Goal: Task Accomplishment & Management: Complete application form

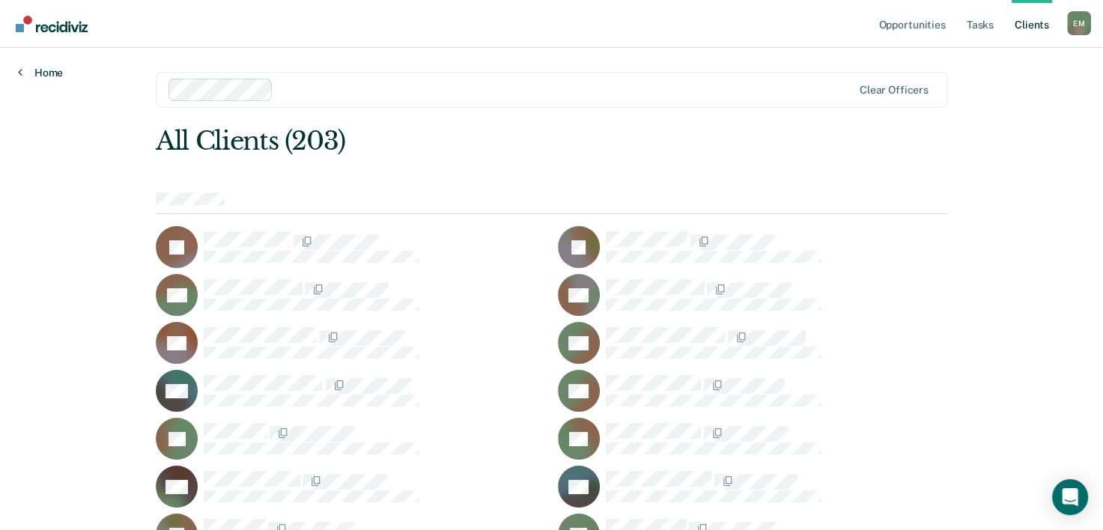
click at [51, 70] on link "Home" at bounding box center [40, 72] width 45 height 13
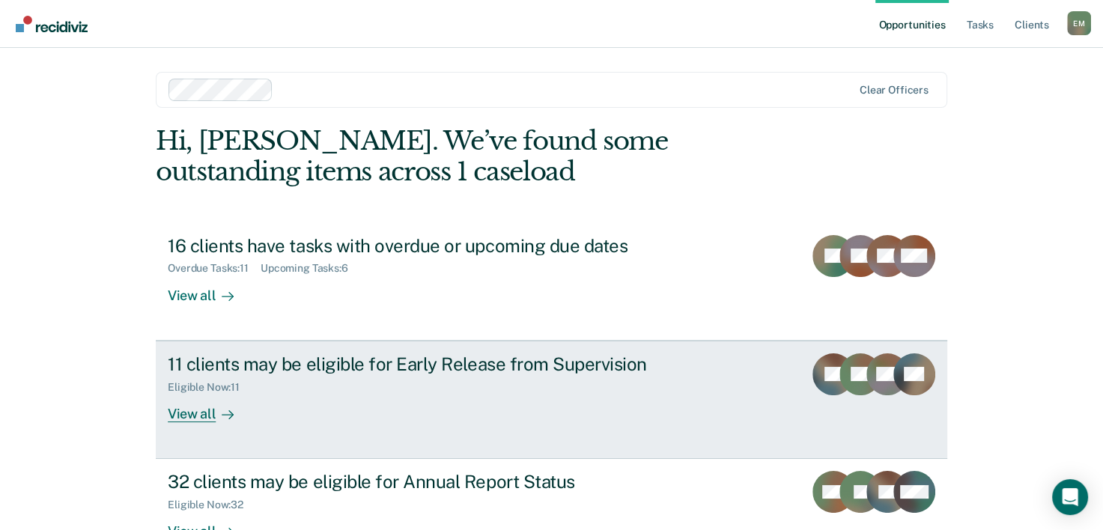
click at [216, 412] on div at bounding box center [225, 413] width 18 height 17
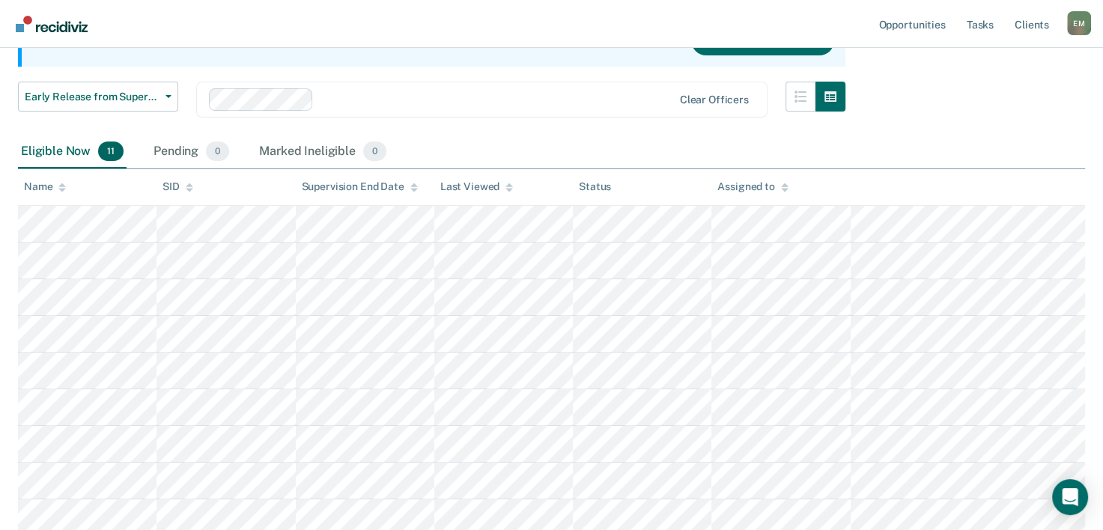
scroll to position [174, 0]
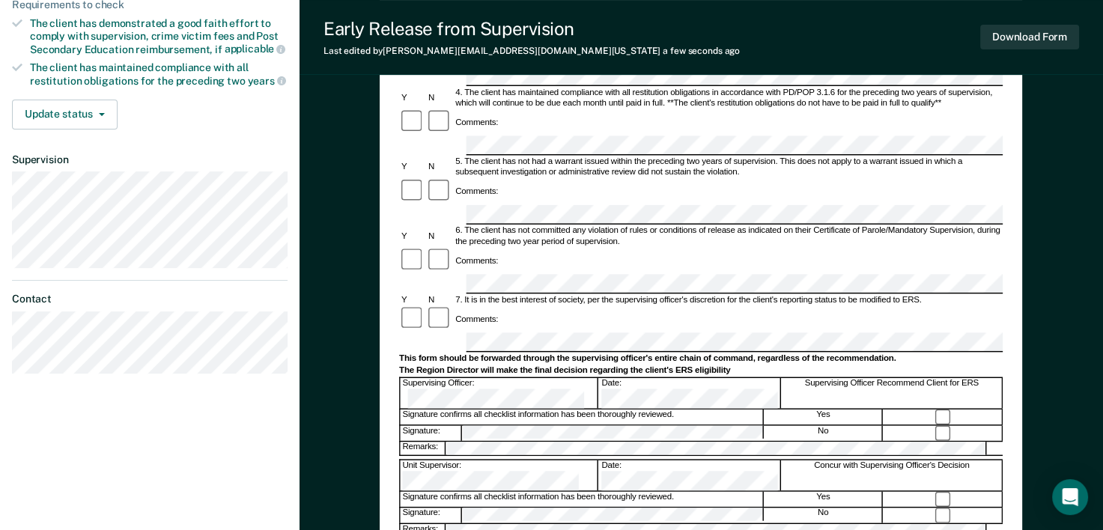
scroll to position [381, 0]
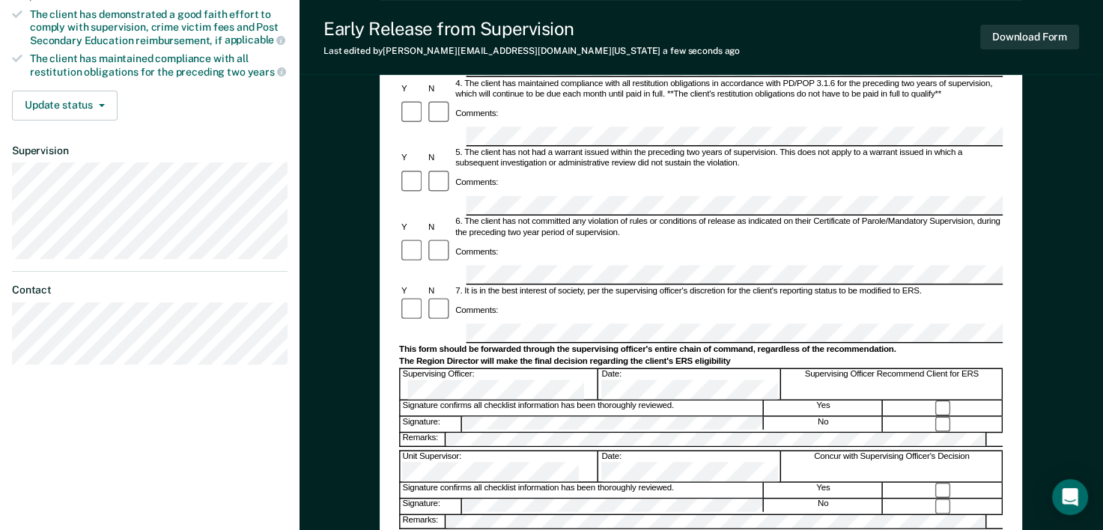
click at [678, 357] on div "The Region Director will make the final decision regarding the client's ERS eli…" at bounding box center [701, 362] width 604 height 10
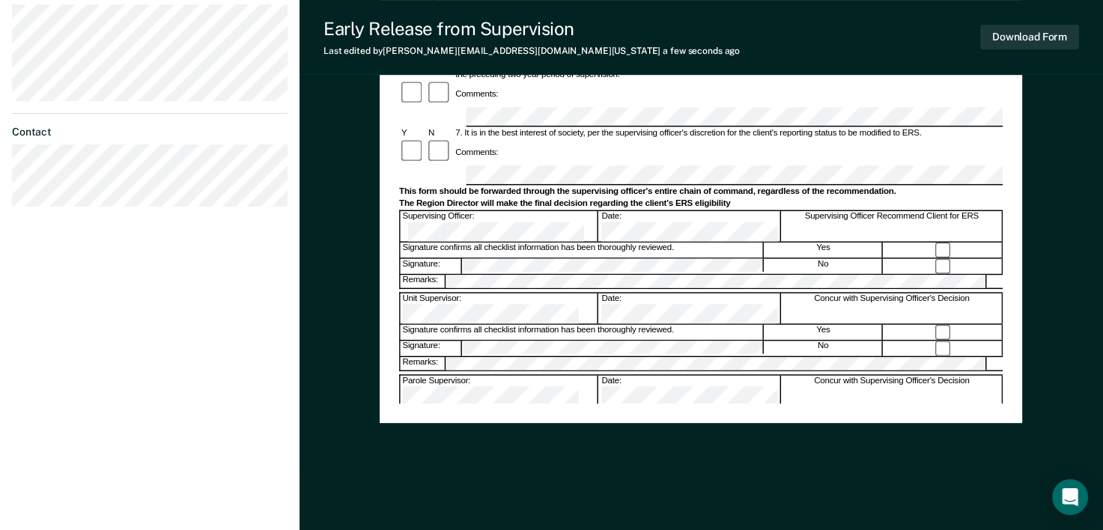
scroll to position [548, 0]
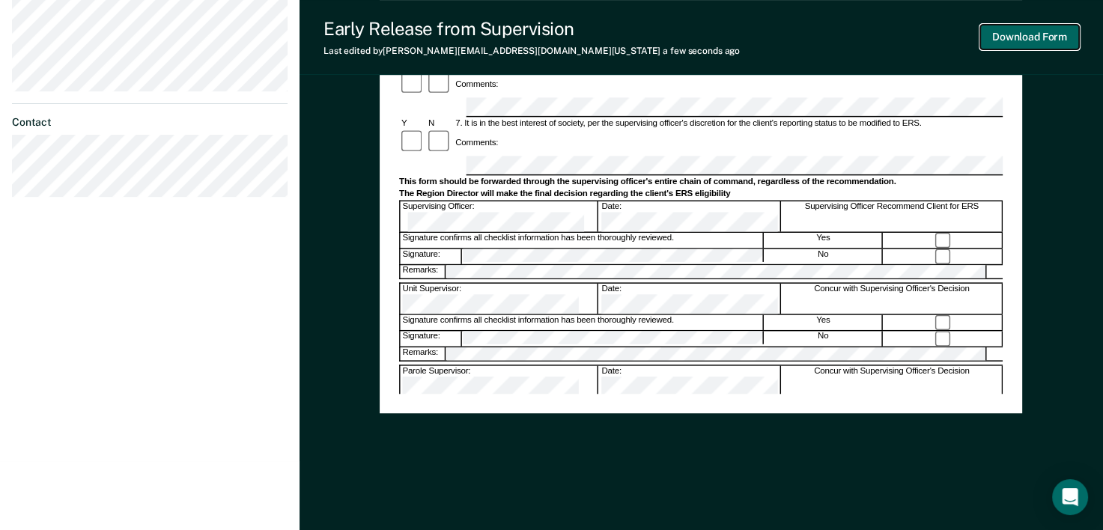
click at [1035, 40] on button "Download Form" at bounding box center [1030, 37] width 99 height 25
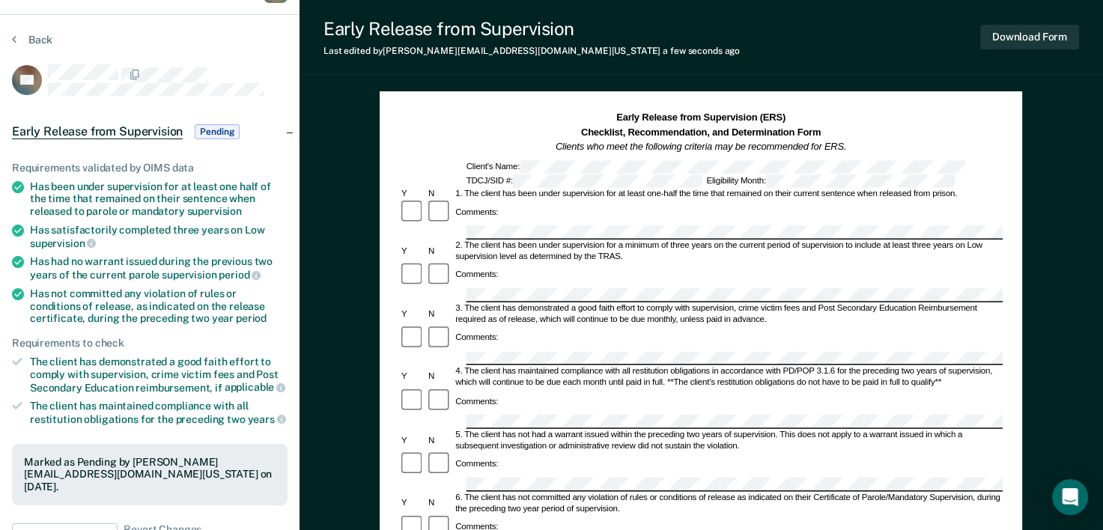
scroll to position [0, 0]
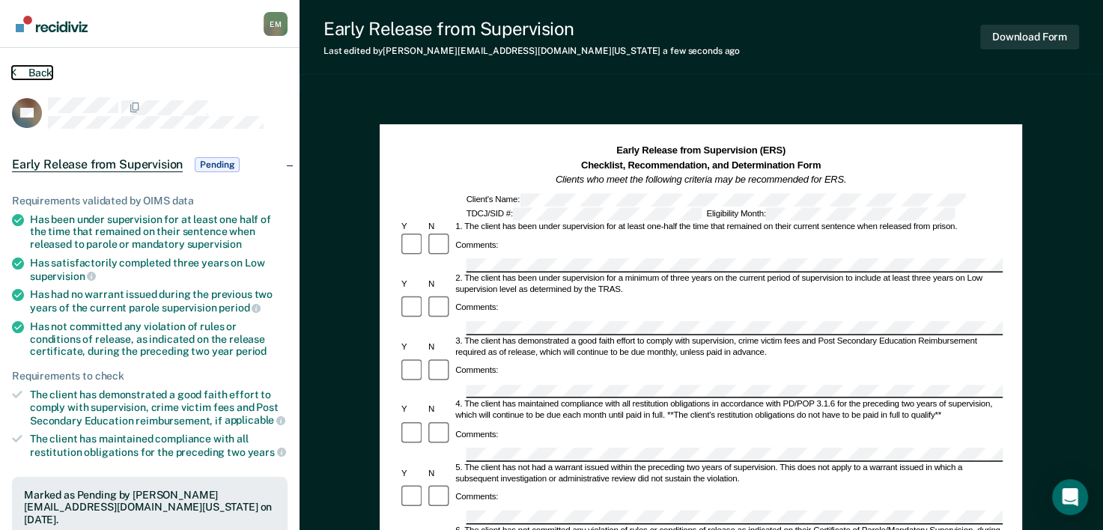
click at [38, 72] on button "Back" at bounding box center [32, 72] width 40 height 13
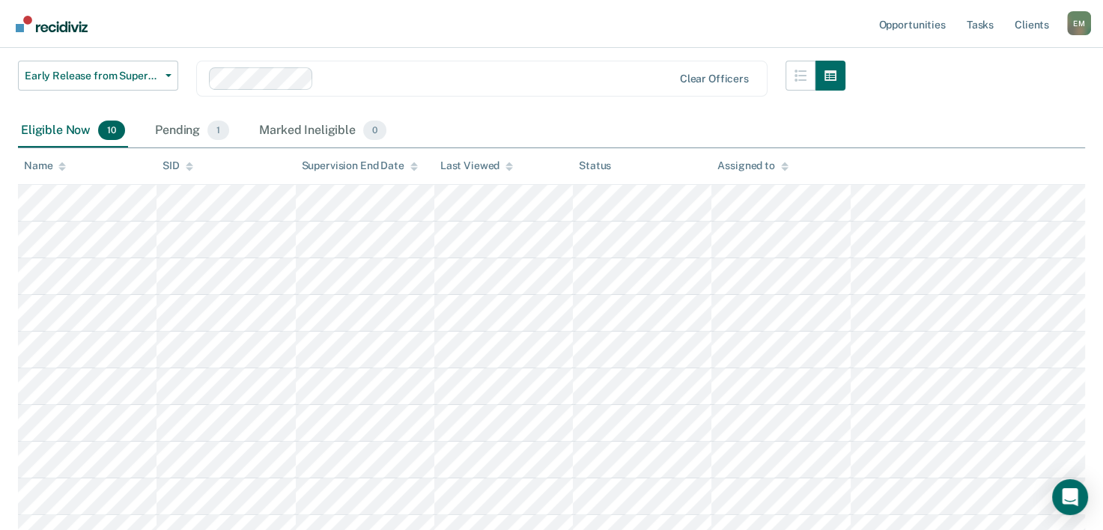
scroll to position [198, 0]
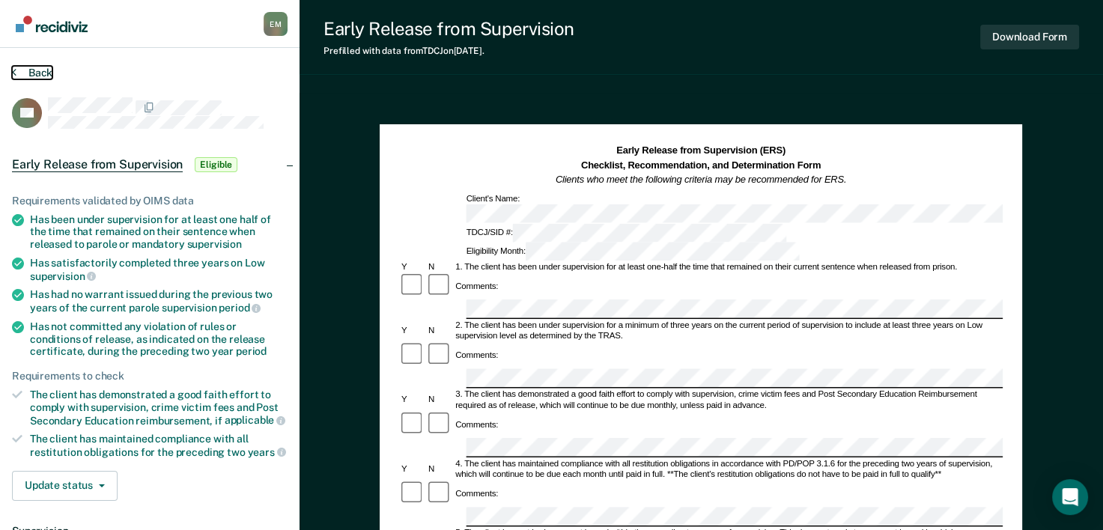
click at [34, 70] on button "Back" at bounding box center [32, 72] width 40 height 13
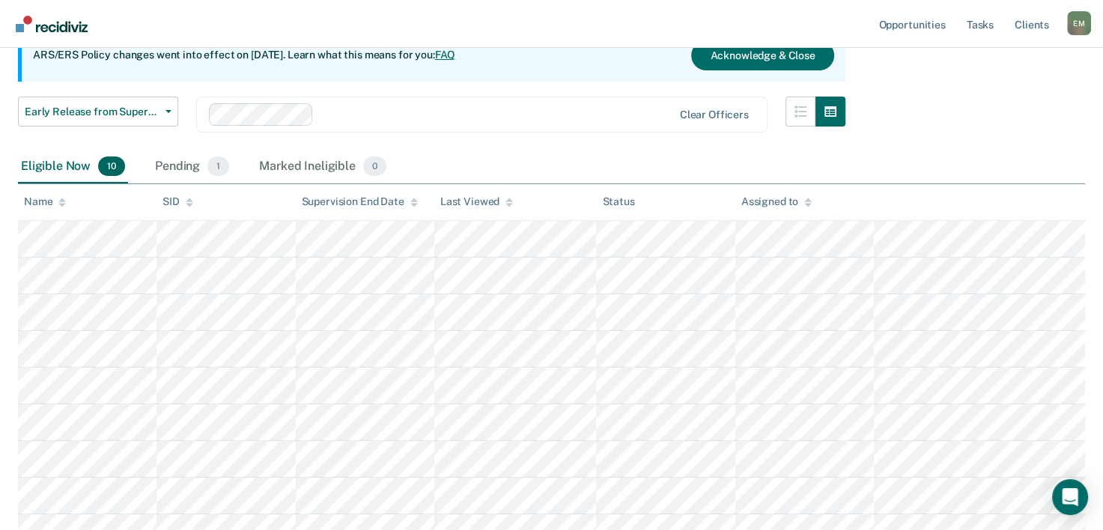
scroll to position [166, 0]
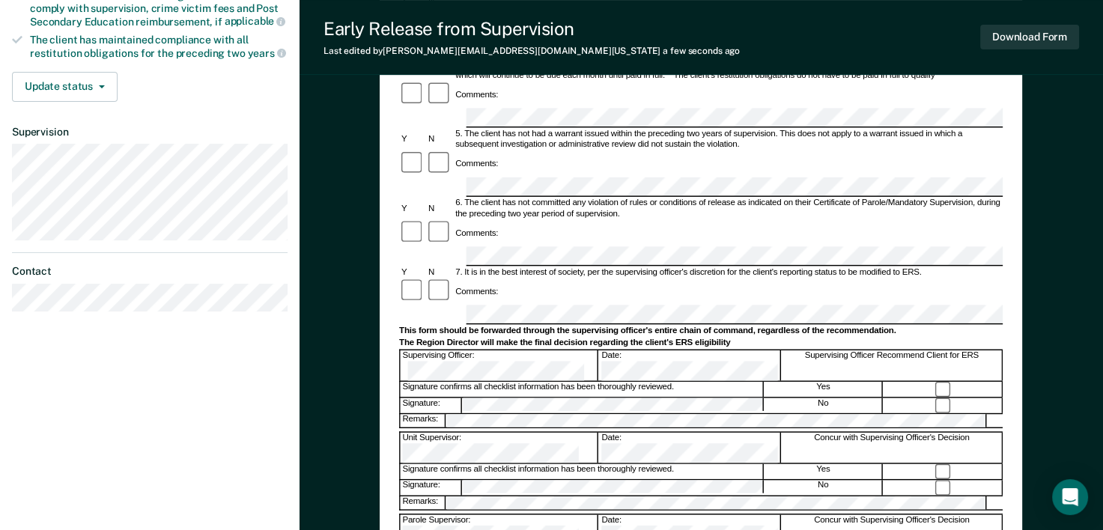
scroll to position [402, 0]
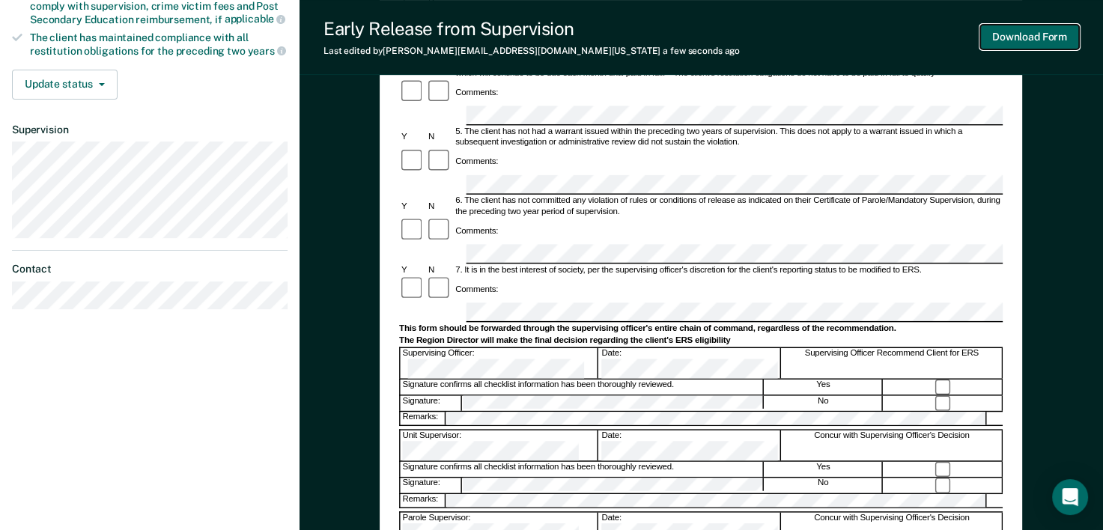
click at [1053, 39] on button "Download Form" at bounding box center [1030, 37] width 99 height 25
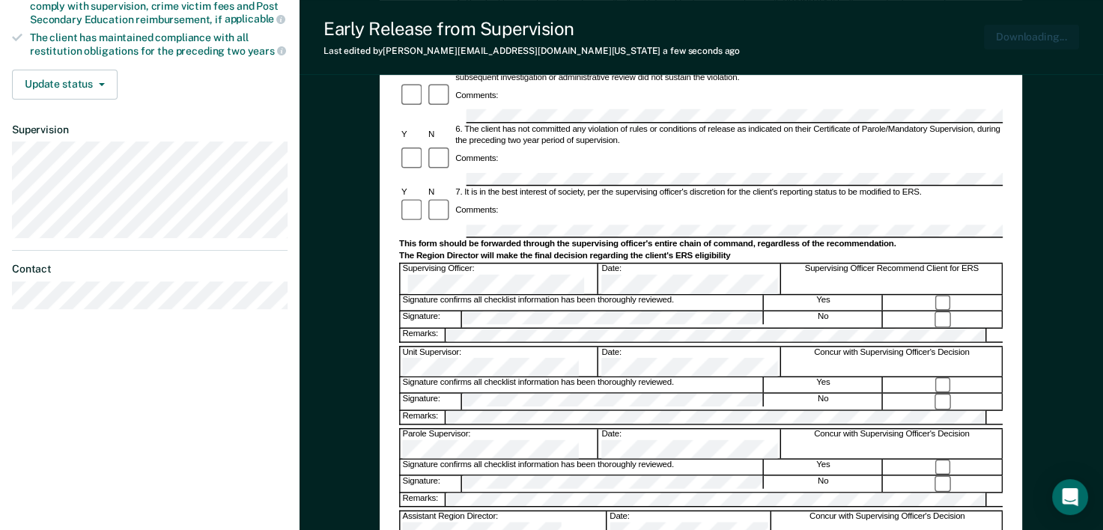
scroll to position [0, 0]
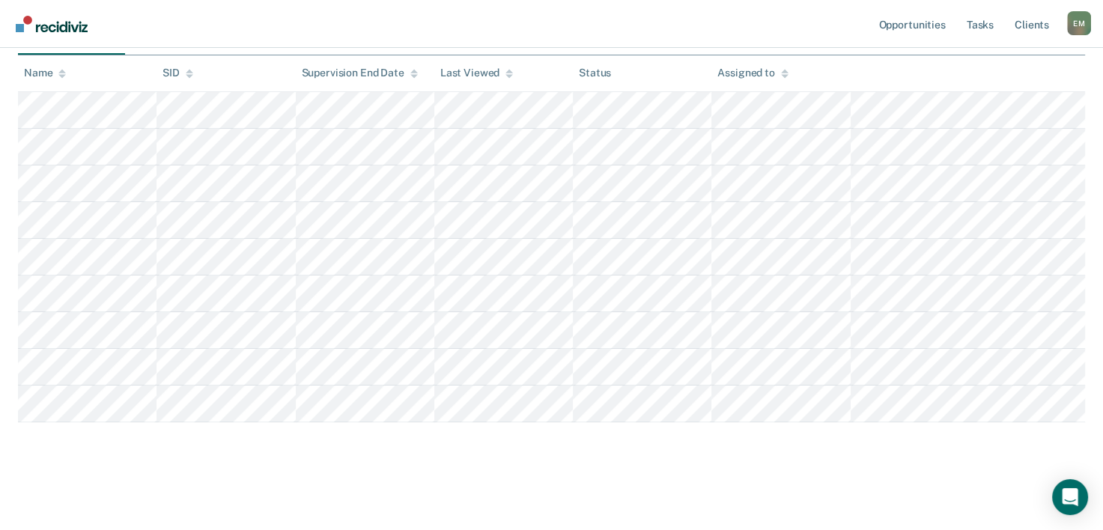
scroll to position [166, 0]
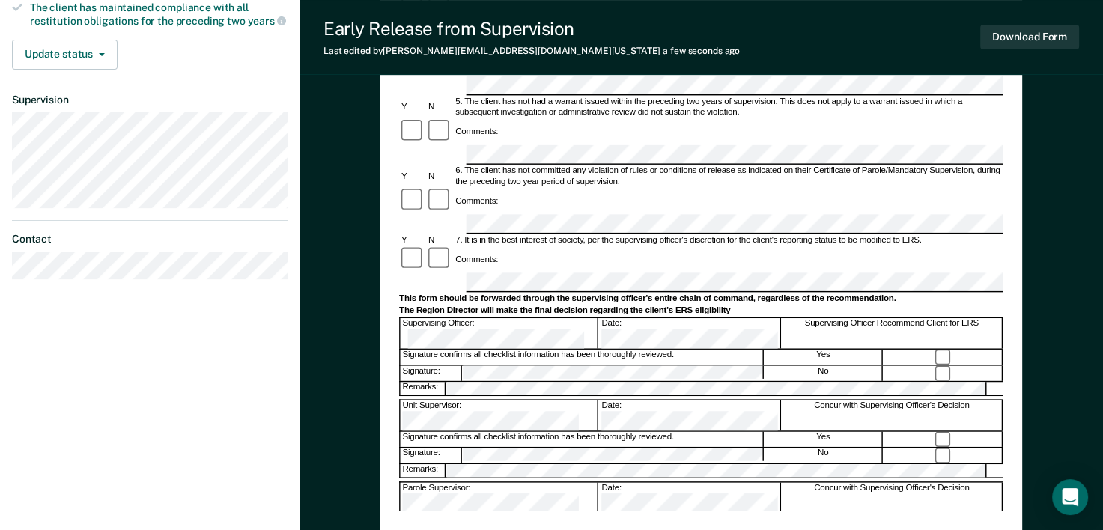
scroll to position [432, 0]
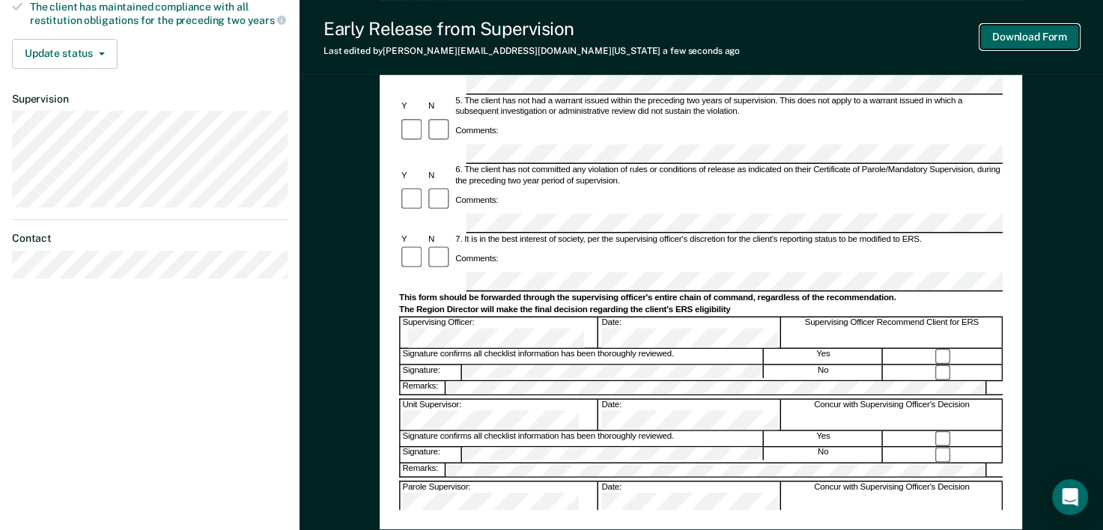
click at [1040, 37] on button "Download Form" at bounding box center [1030, 37] width 99 height 25
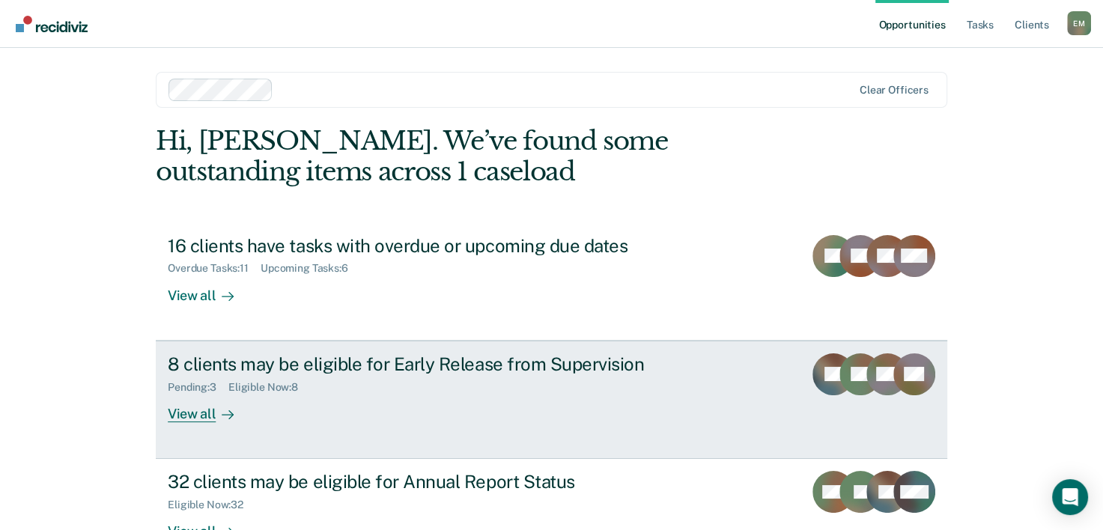
click at [488, 390] on div "Pending : 3 Eligible Now : 8" at bounding box center [431, 384] width 526 height 19
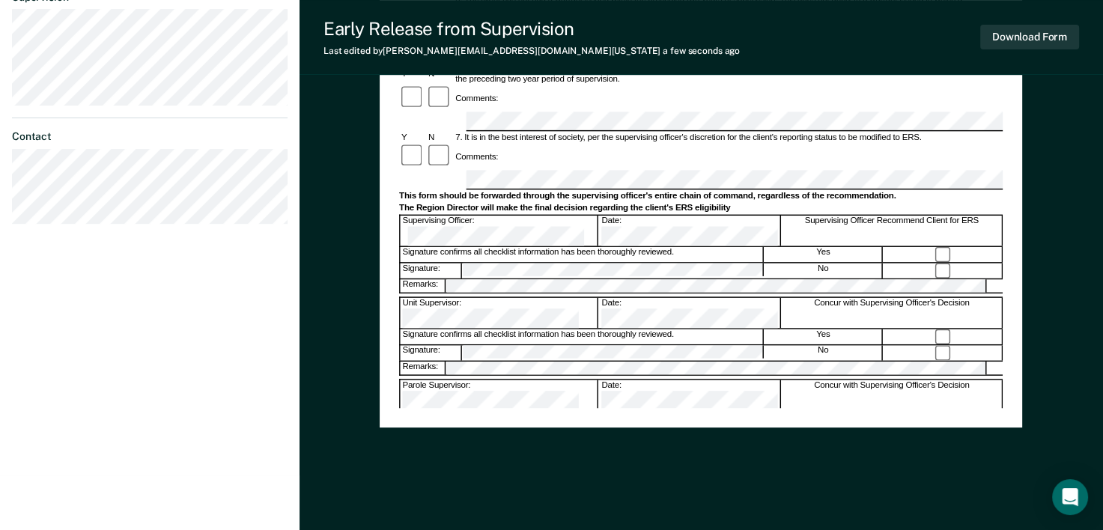
scroll to position [536, 0]
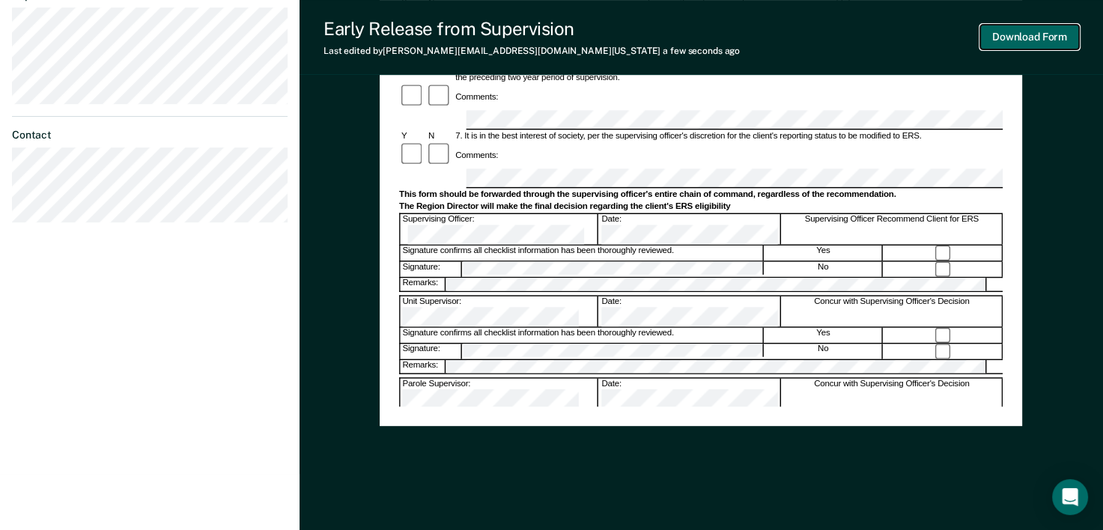
click at [1059, 35] on button "Download Form" at bounding box center [1030, 37] width 99 height 25
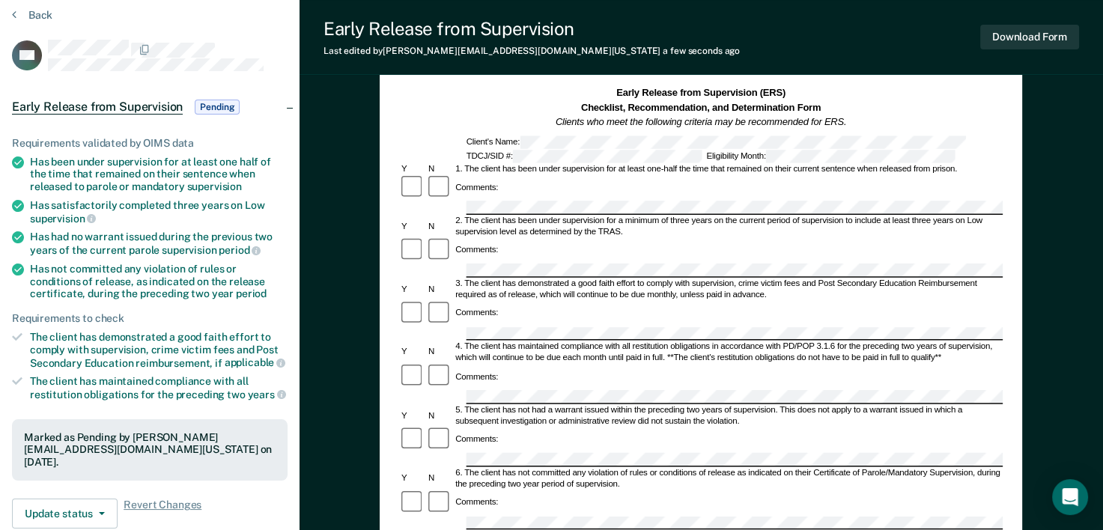
scroll to position [0, 0]
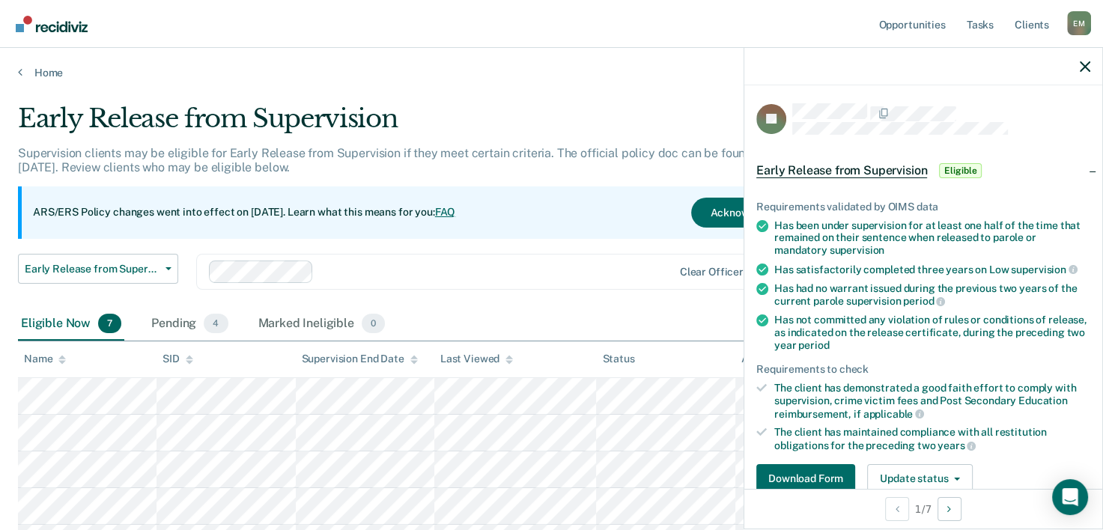
click at [1077, 63] on div at bounding box center [924, 66] width 358 height 37
click at [1086, 68] on icon "button" at bounding box center [1085, 66] width 10 height 10
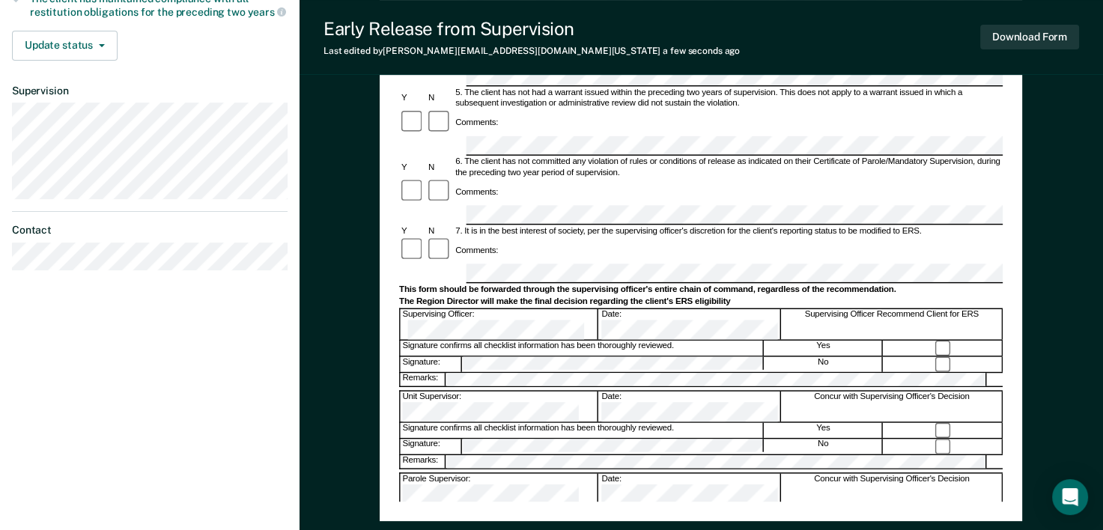
scroll to position [446, 0]
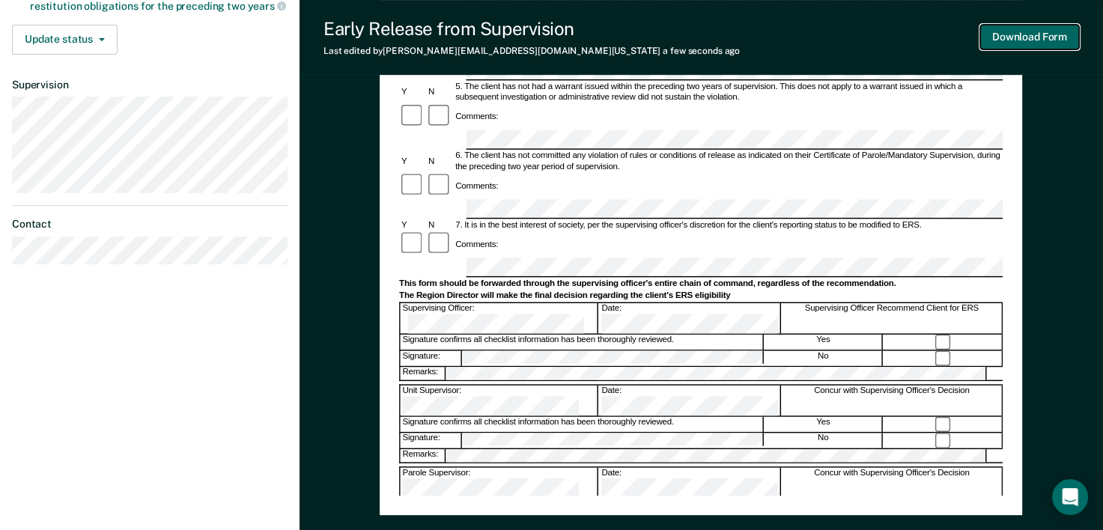
click at [1032, 33] on button "Download Form" at bounding box center [1030, 37] width 99 height 25
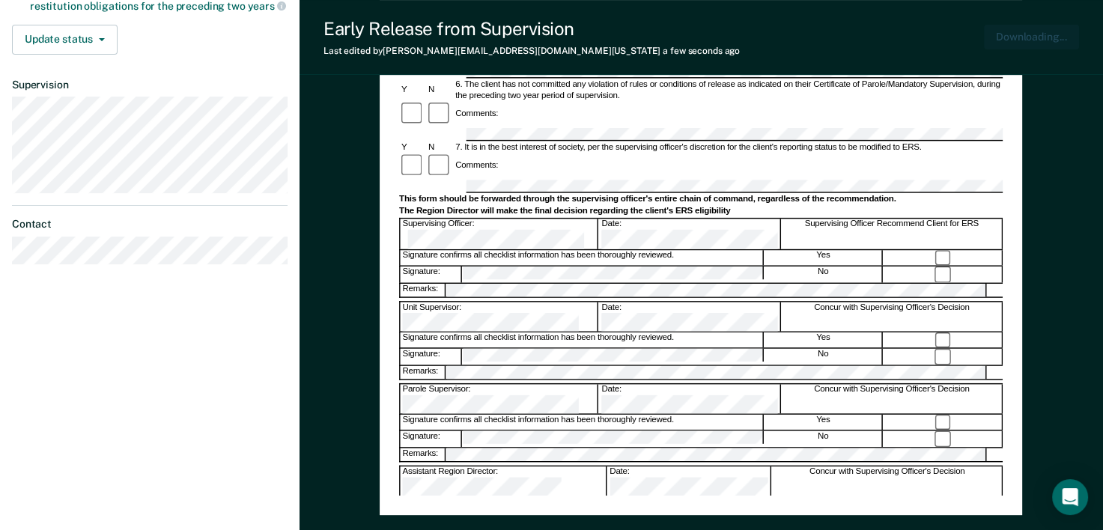
scroll to position [0, 0]
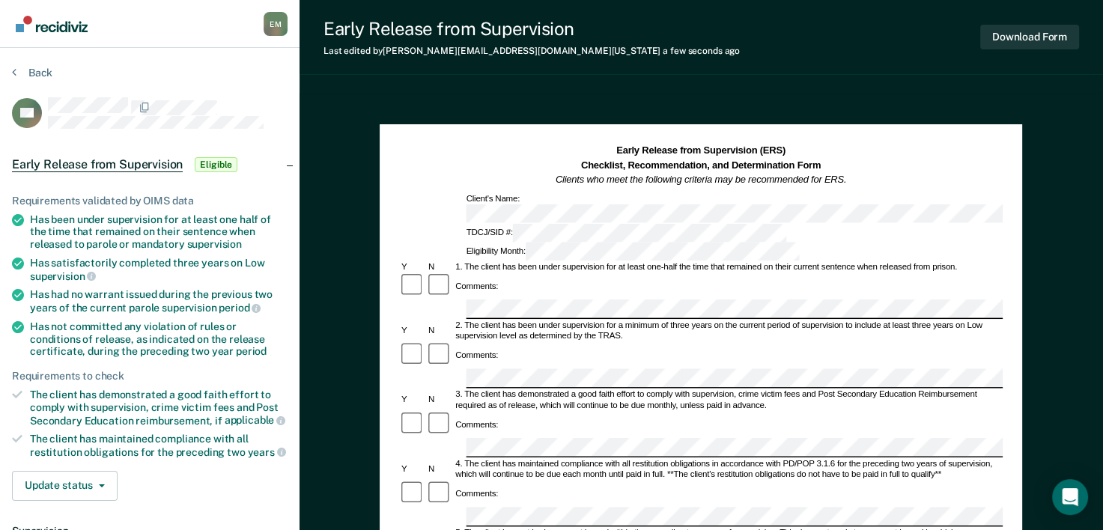
click at [504, 481] on div "Comments:" at bounding box center [701, 494] width 604 height 27
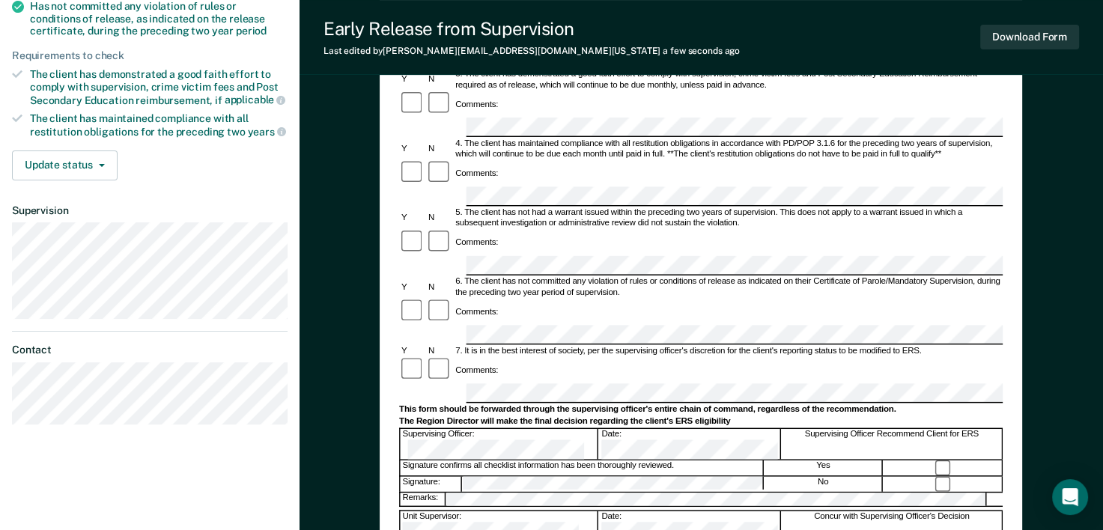
scroll to position [333, 0]
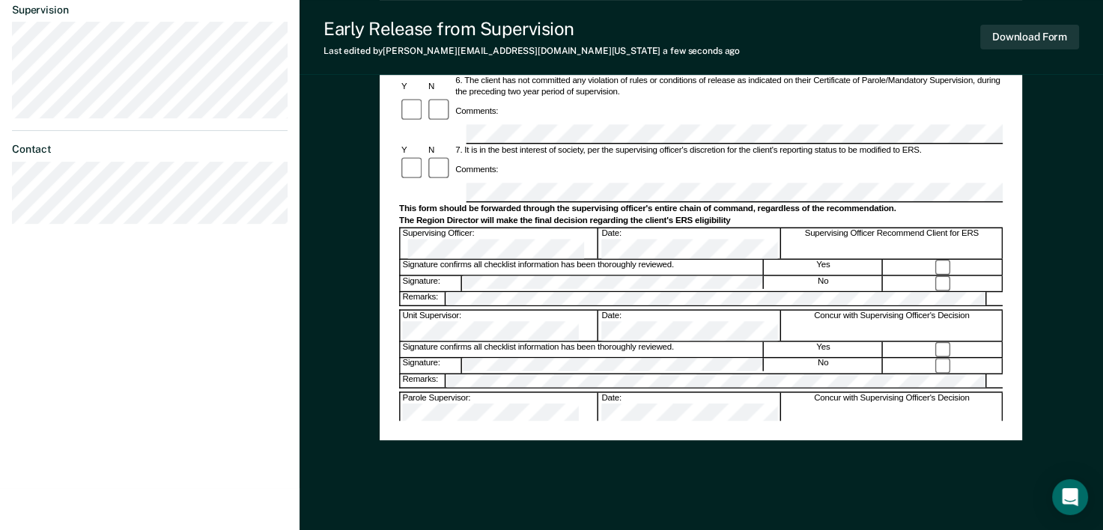
scroll to position [524, 0]
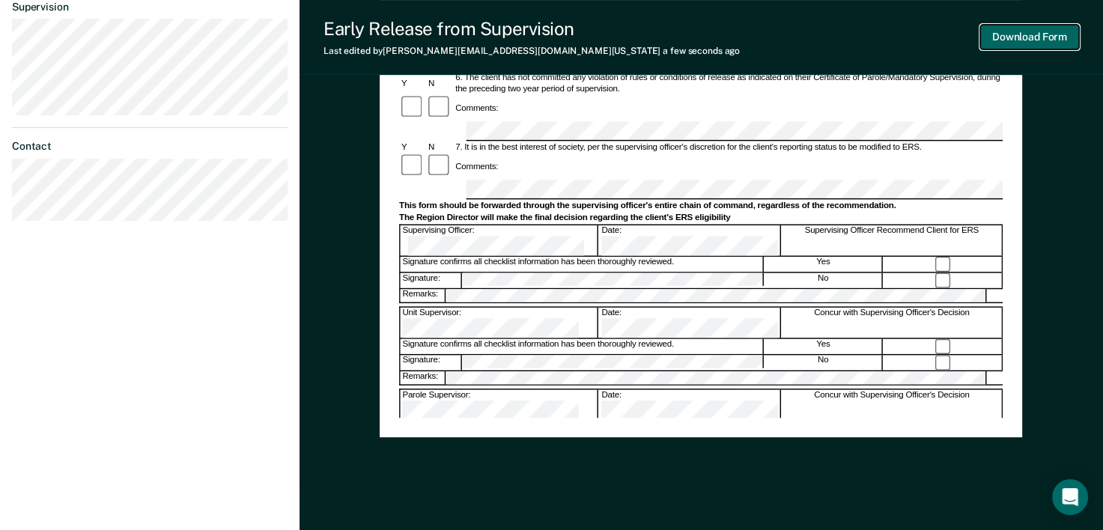
click at [1034, 31] on button "Download Form" at bounding box center [1030, 37] width 99 height 25
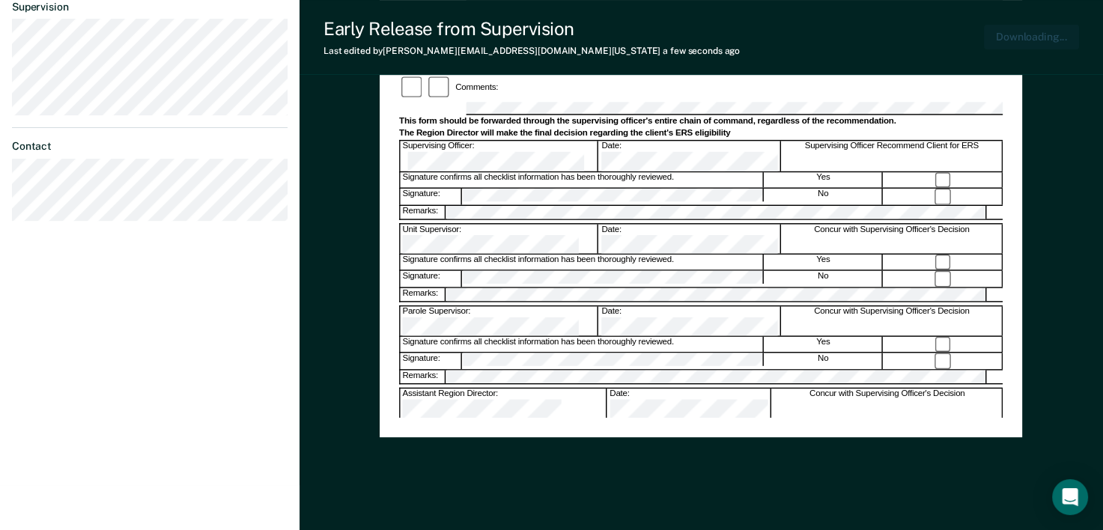
scroll to position [548, 0]
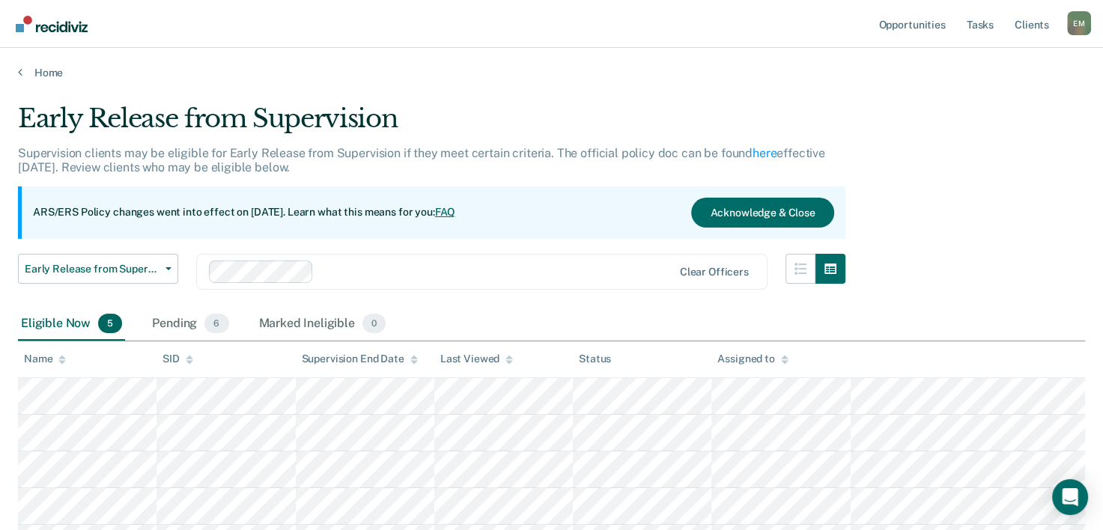
scroll to position [138, 0]
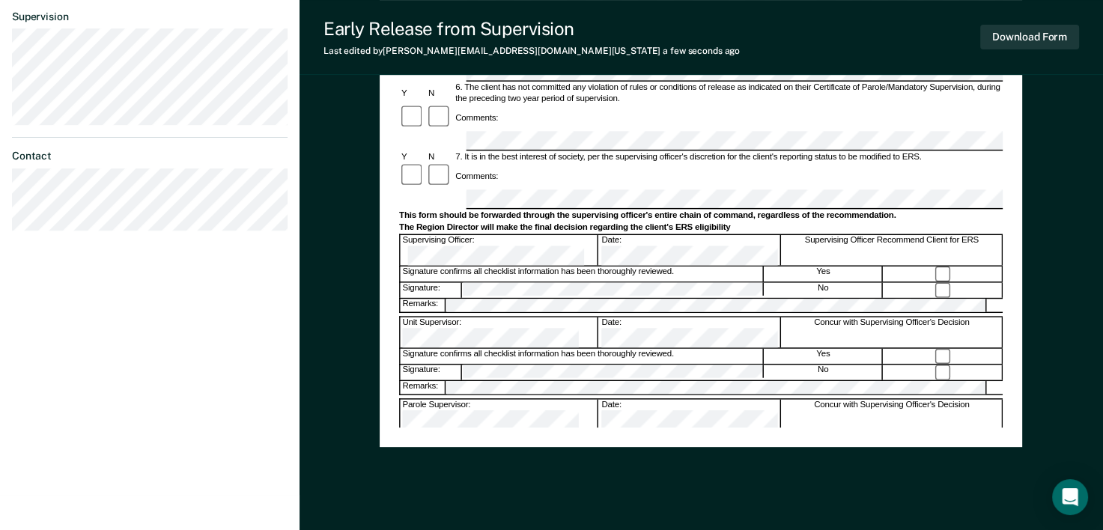
scroll to position [518, 0]
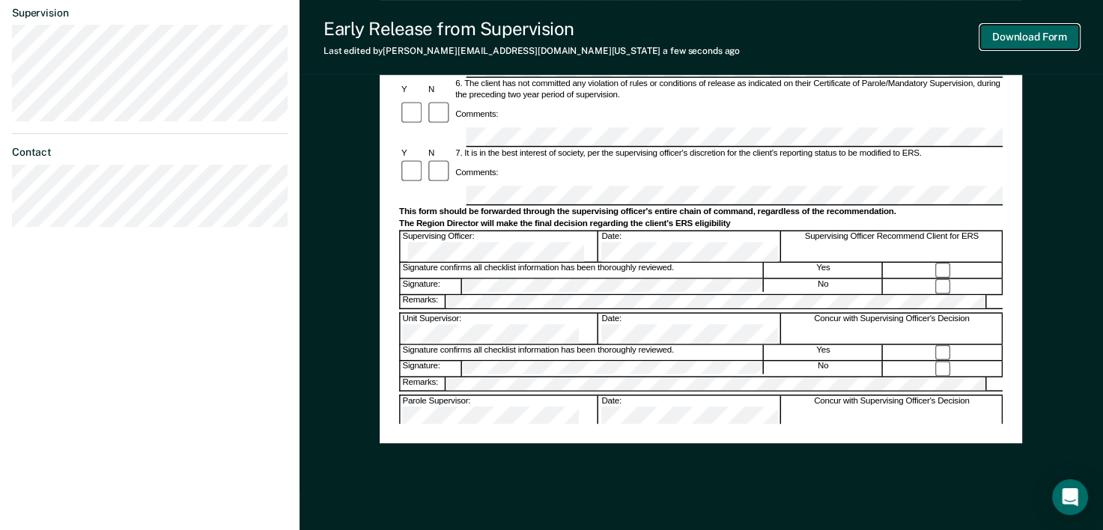
click at [1026, 31] on button "Download Form" at bounding box center [1030, 37] width 99 height 25
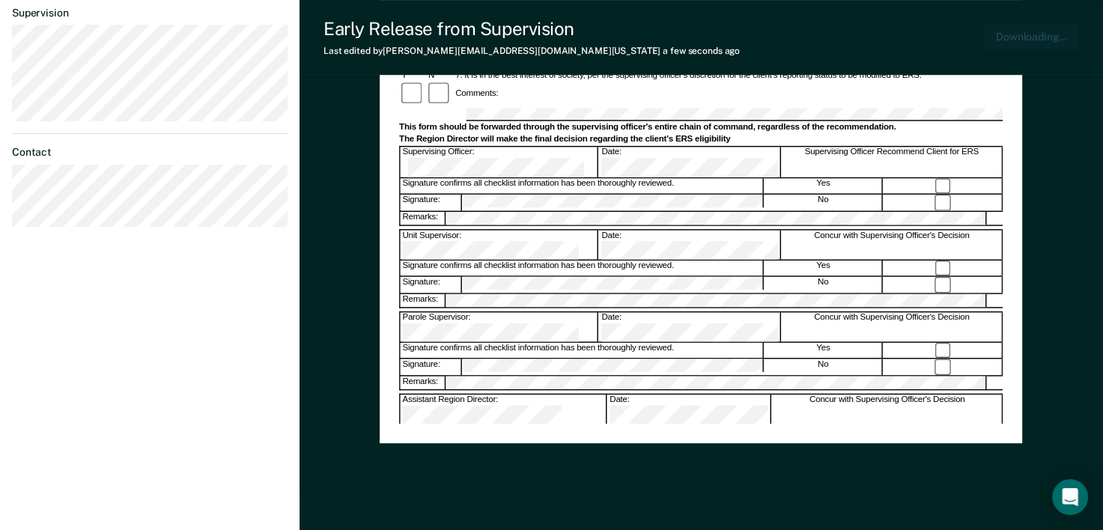
scroll to position [548, 0]
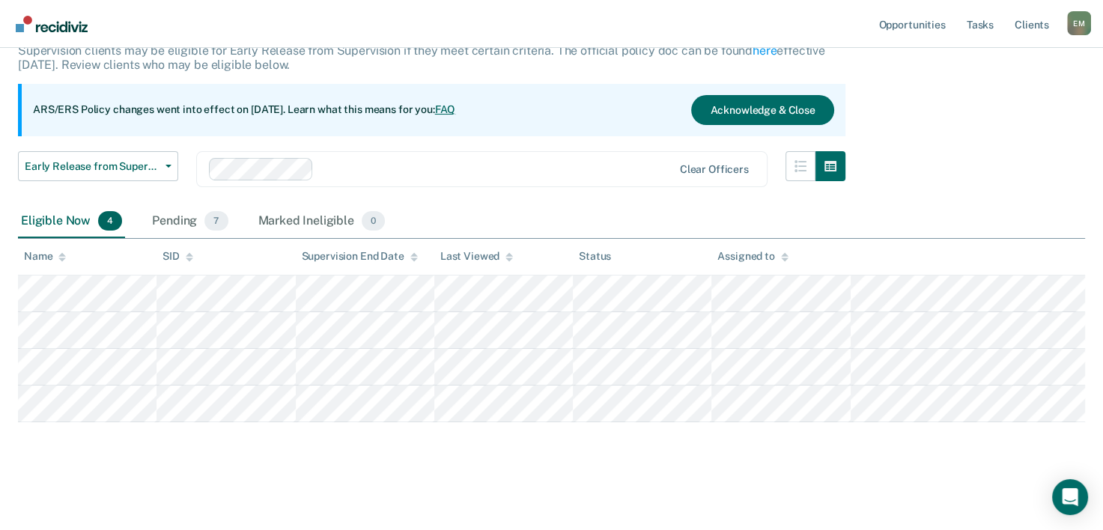
scroll to position [101, 0]
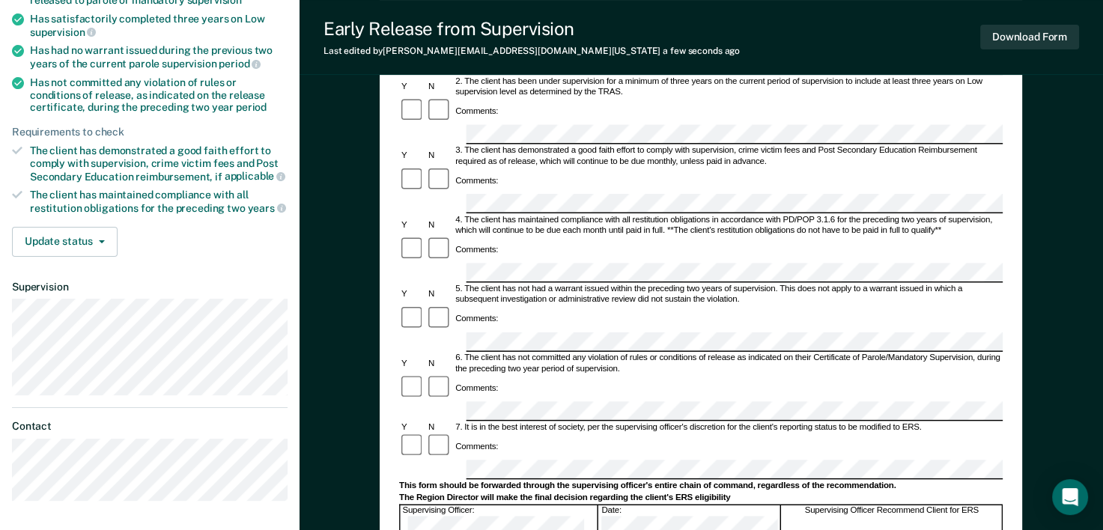
scroll to position [267, 0]
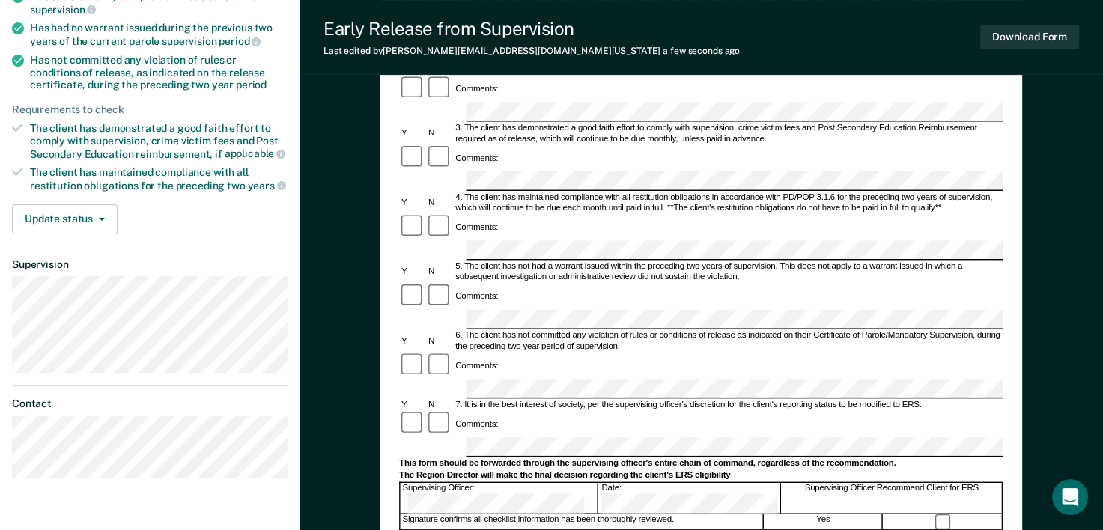
click at [729, 482] on div "Supervising Officer: Date: Supervising Officer Recommend Client for ERS" at bounding box center [701, 497] width 604 height 31
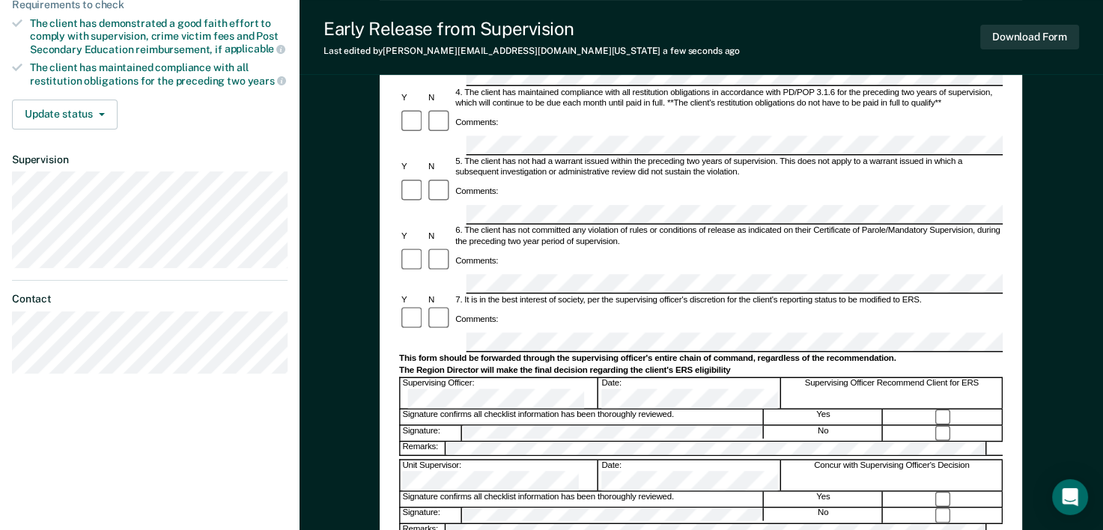
scroll to position [411, 0]
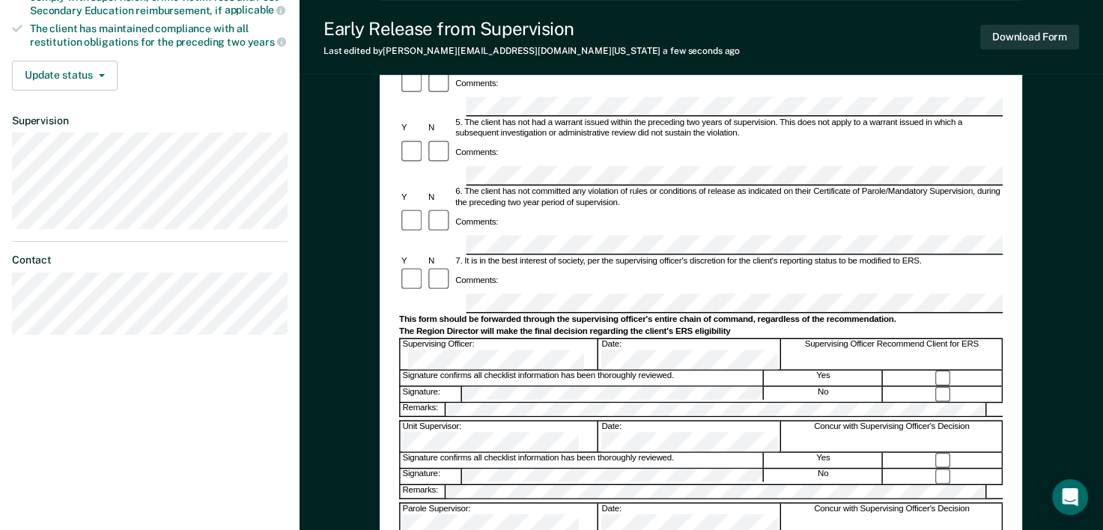
click at [1037, 34] on button "Download Form" at bounding box center [1030, 37] width 99 height 25
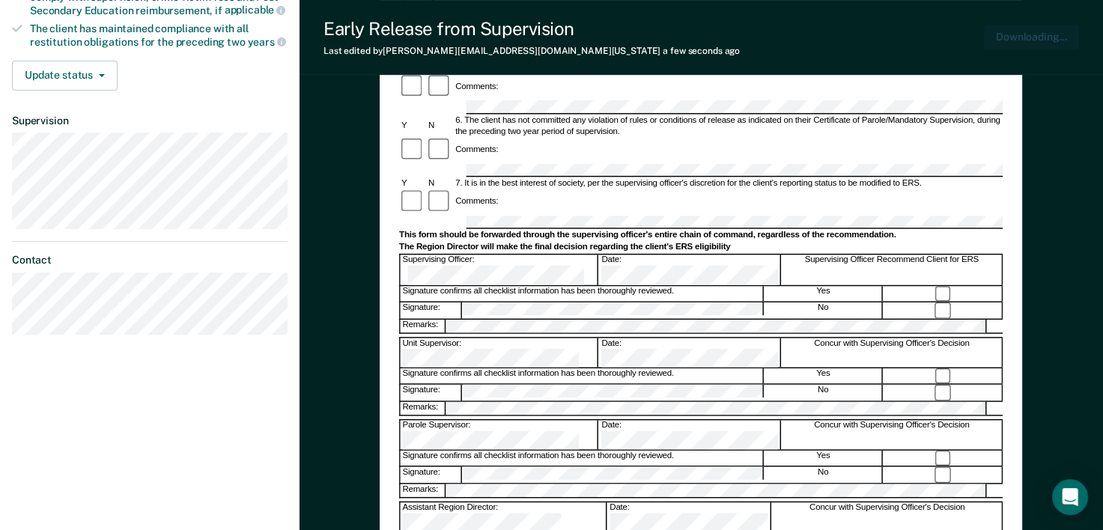
scroll to position [0, 0]
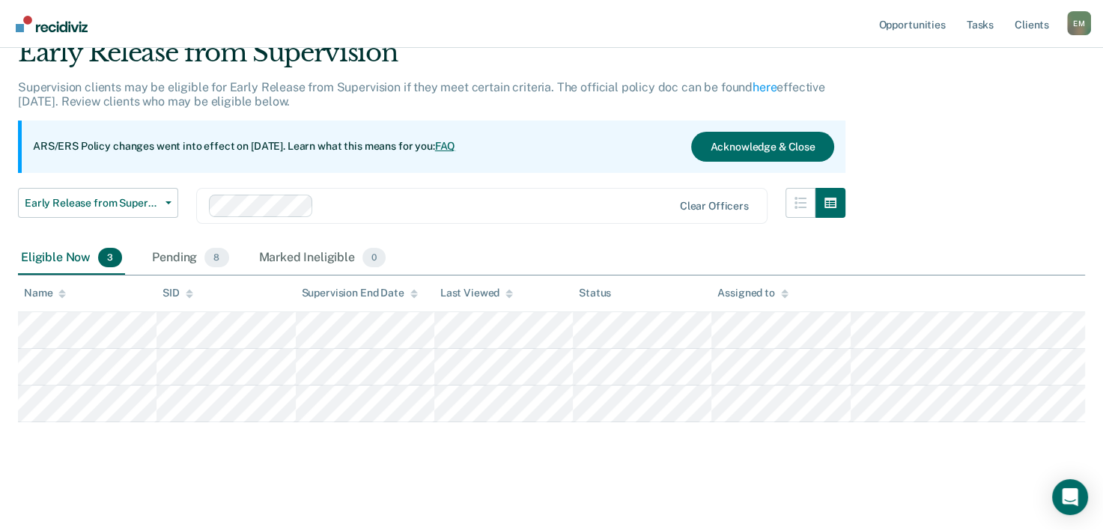
scroll to position [64, 0]
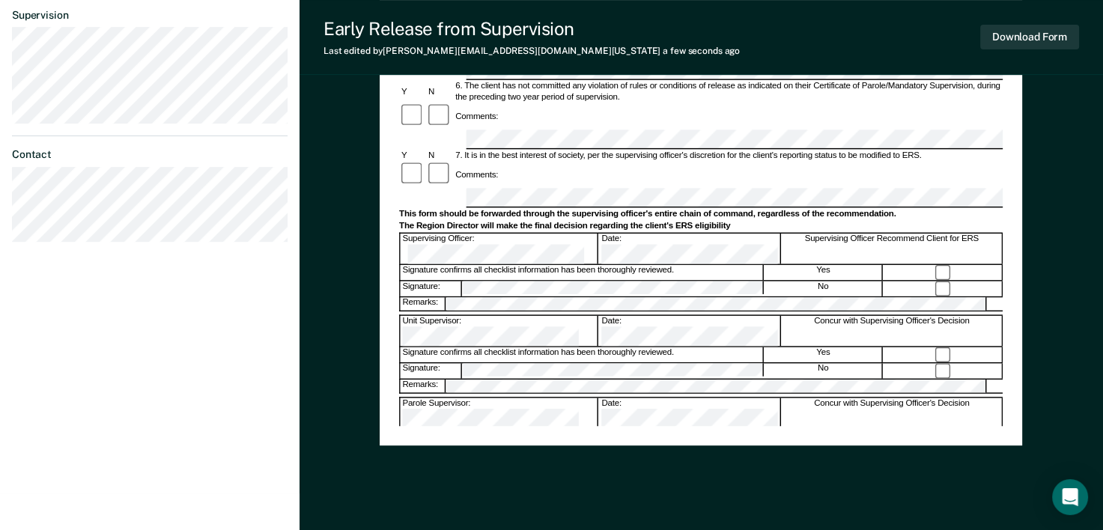
scroll to position [524, 0]
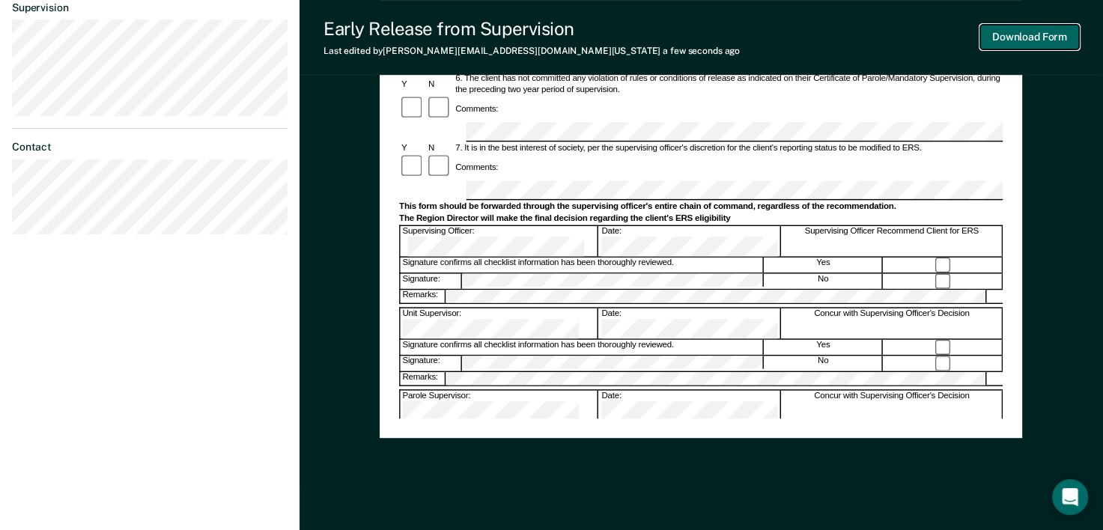
click at [1040, 38] on button "Download Form" at bounding box center [1030, 37] width 99 height 25
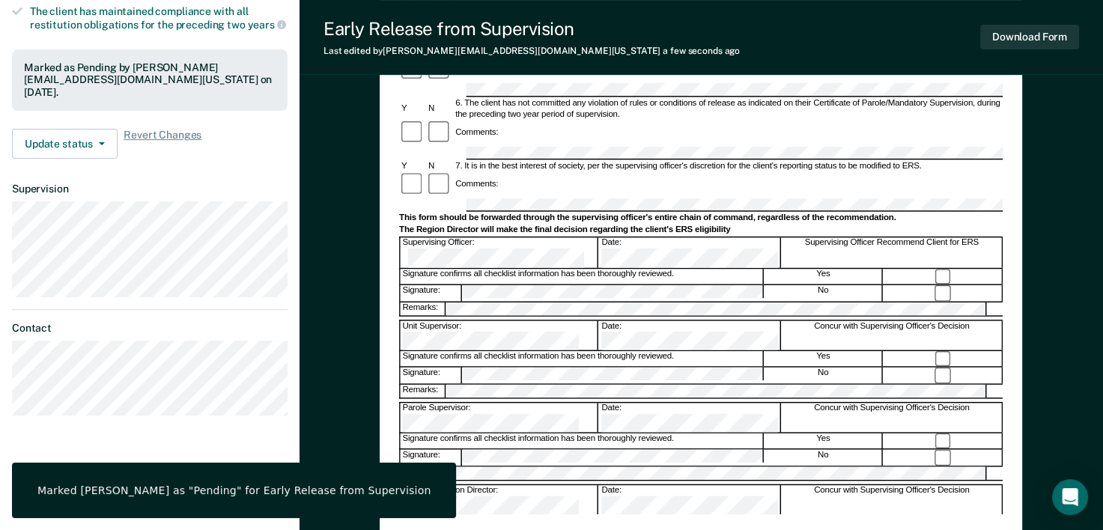
scroll to position [422, 0]
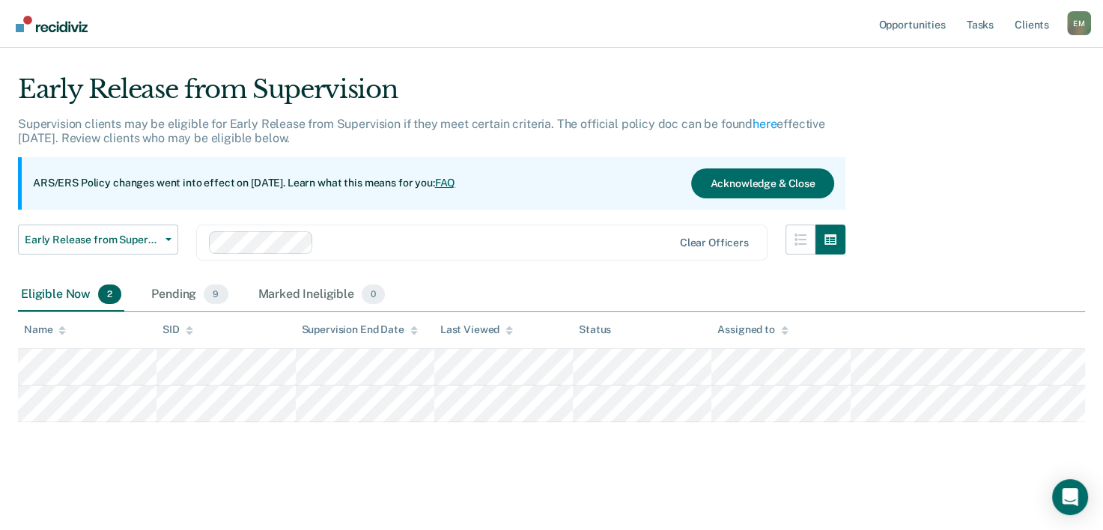
scroll to position [27, 0]
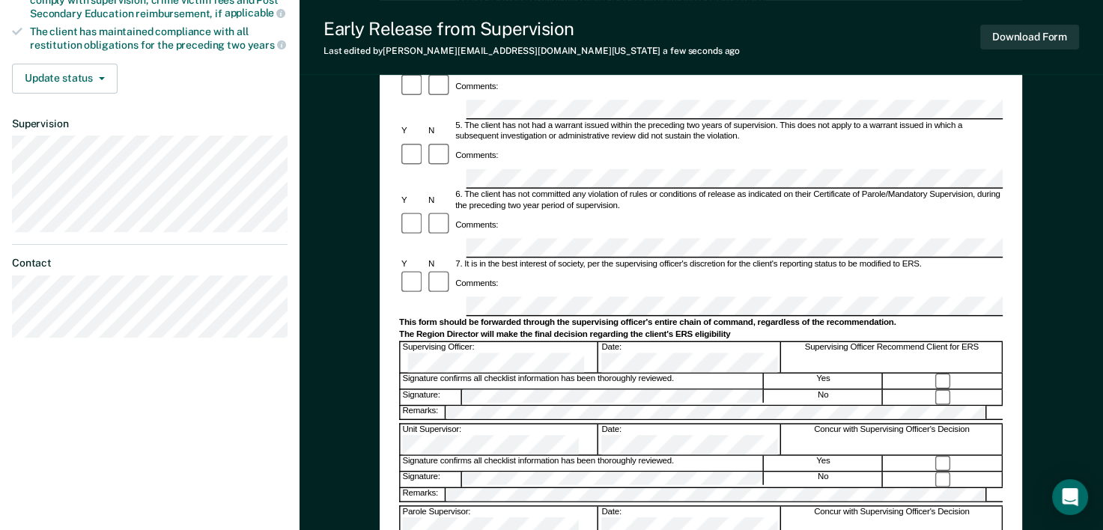
scroll to position [411, 0]
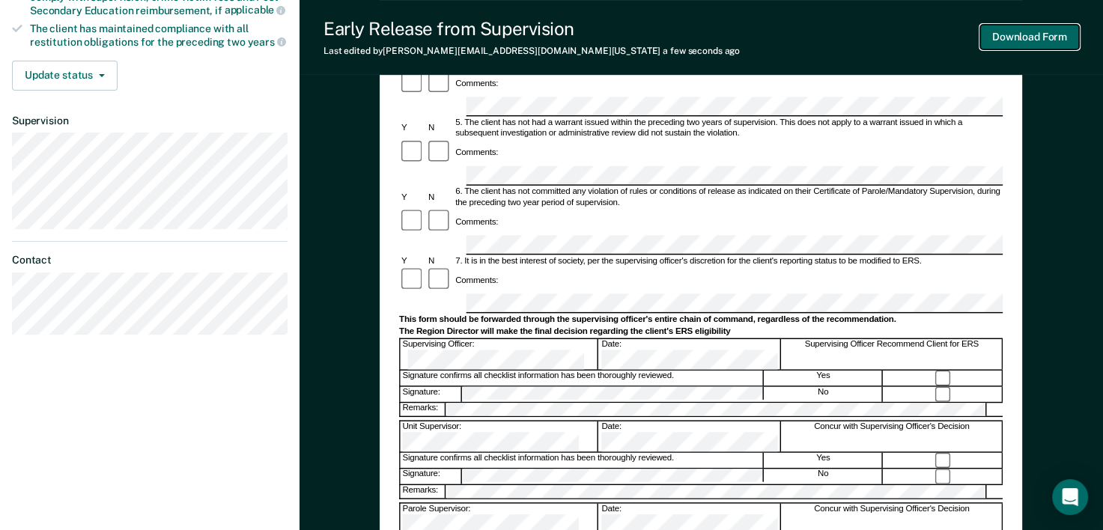
click at [1051, 37] on button "Download Form" at bounding box center [1030, 37] width 99 height 25
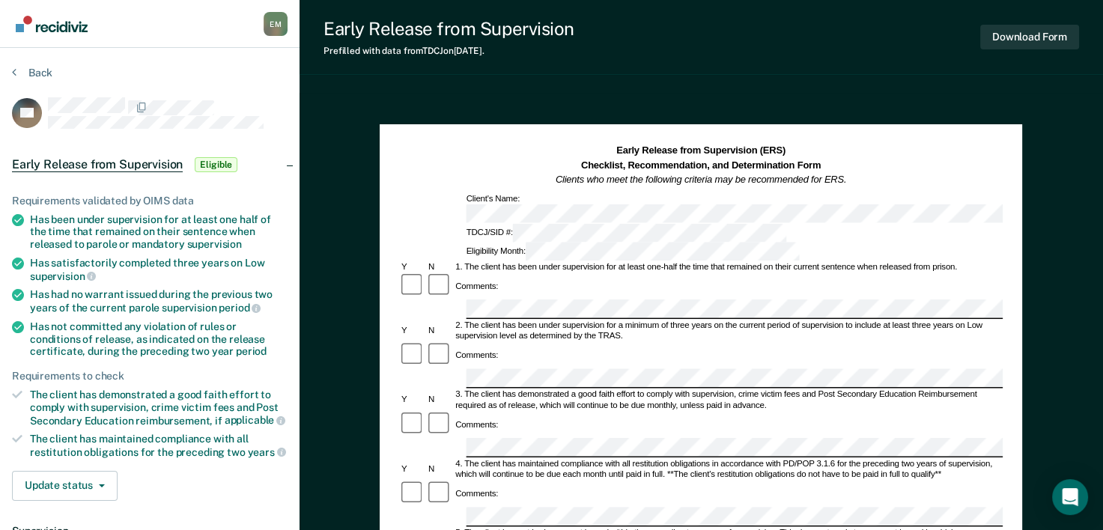
click at [509, 273] on div "Comments:" at bounding box center [701, 286] width 604 height 27
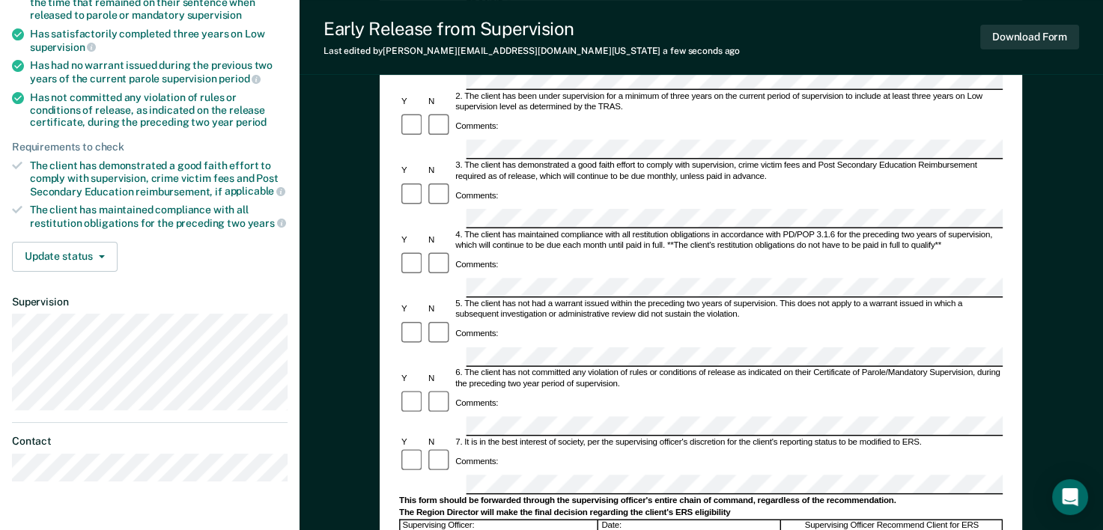
scroll to position [234, 0]
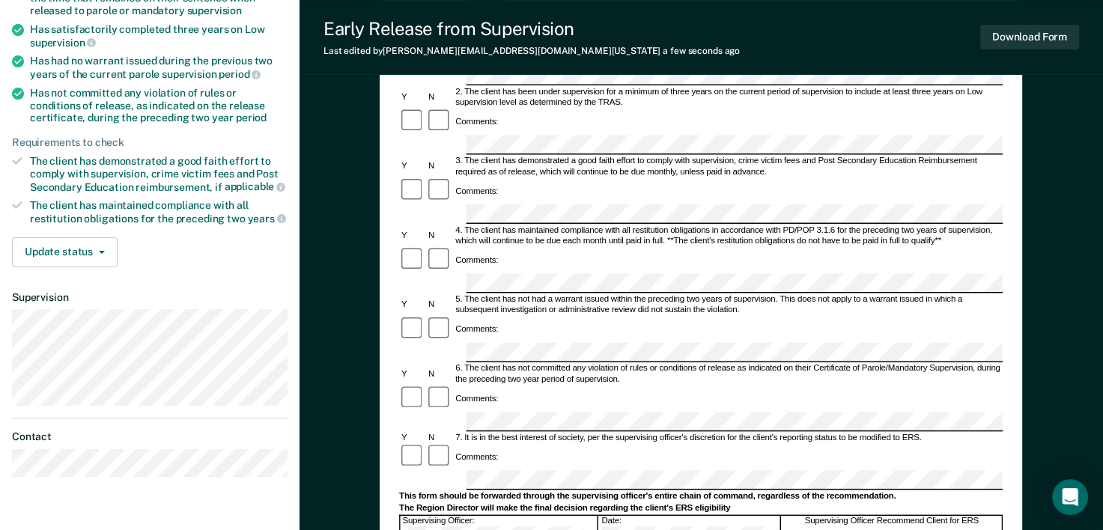
click at [686, 515] on div "Supervising Officer: Date: Supervising Officer Recommend Client for ERS" at bounding box center [701, 530] width 604 height 31
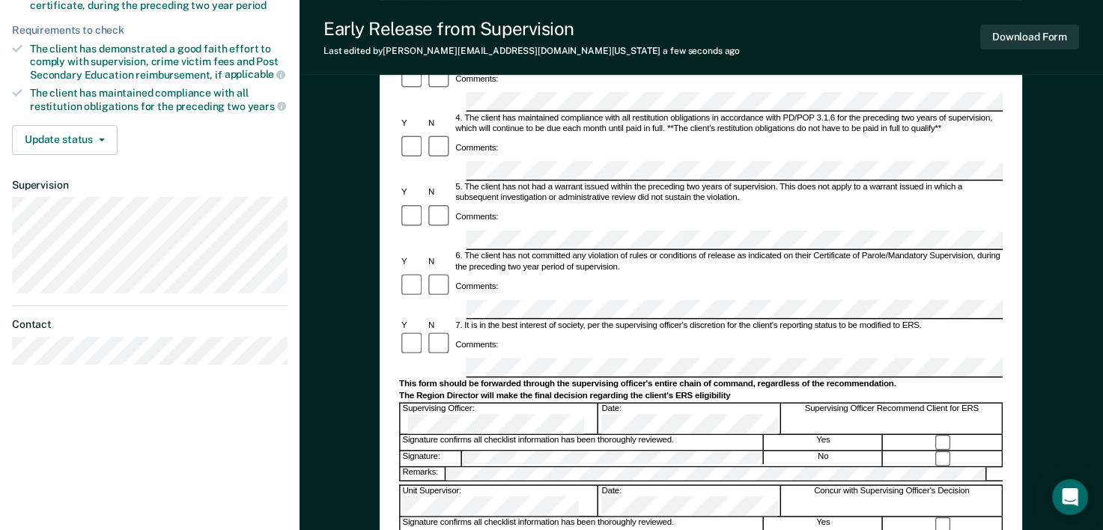
scroll to position [381, 0]
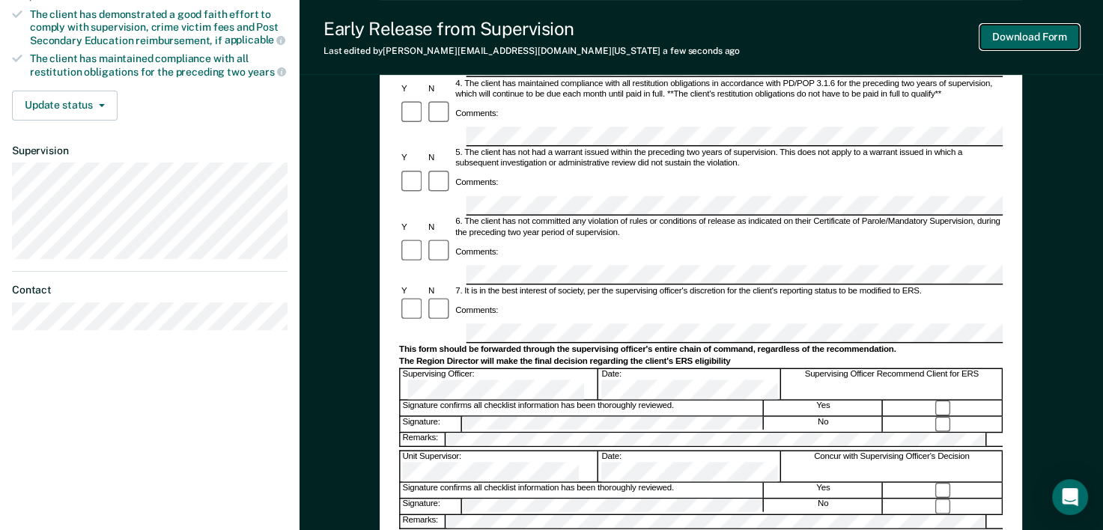
click at [1034, 42] on button "Download Form" at bounding box center [1030, 37] width 99 height 25
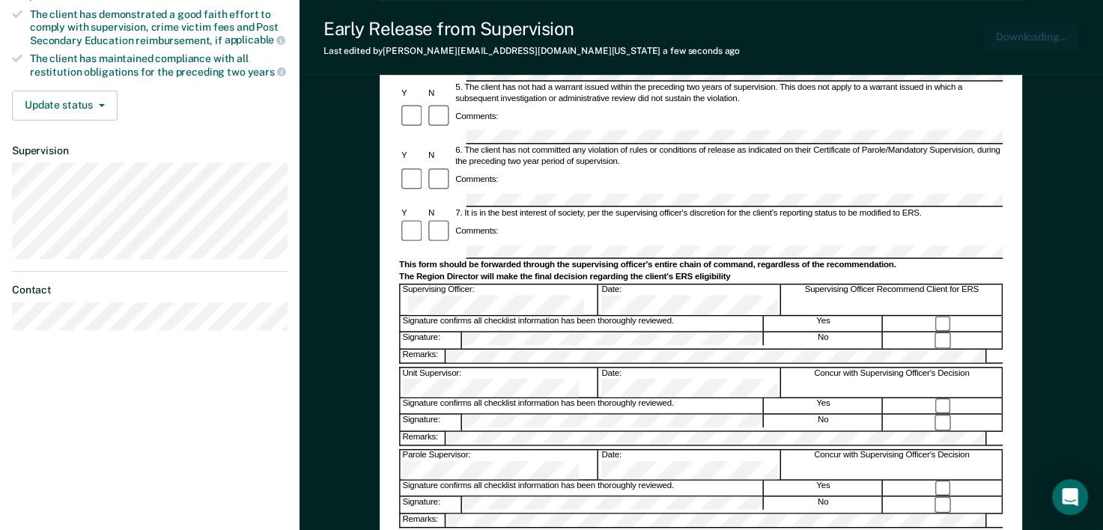
scroll to position [0, 0]
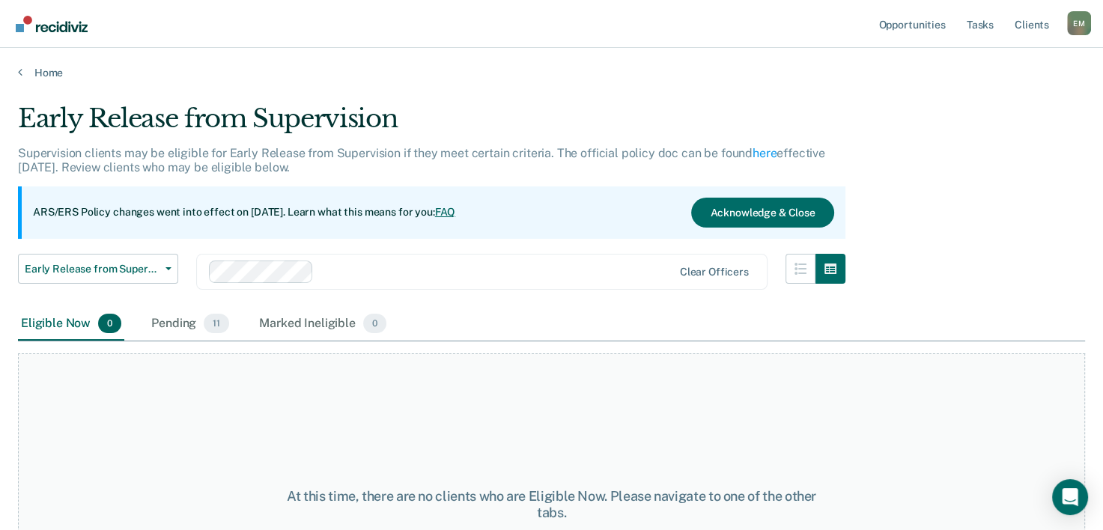
drag, startPoint x: 43, startPoint y: 3, endPoint x: 271, endPoint y: 35, distance: 230.0
click at [271, 35] on nav "Opportunities Tasks Client s [PERSON_NAME] E M Profile How it works Log Out" at bounding box center [551, 23] width 1079 height 47
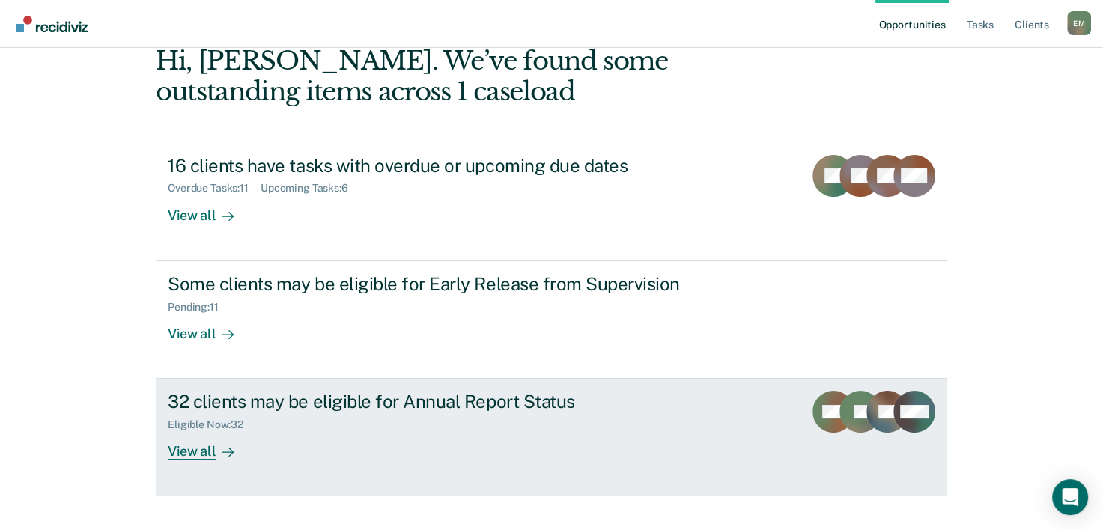
scroll to position [106, 0]
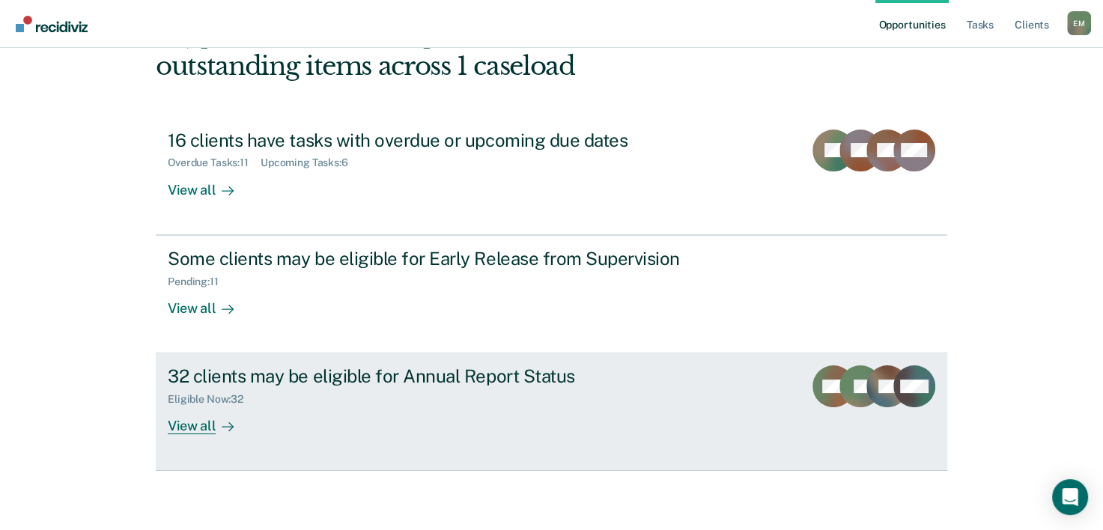
click at [617, 400] on div "Eligible Now : 32" at bounding box center [431, 396] width 526 height 19
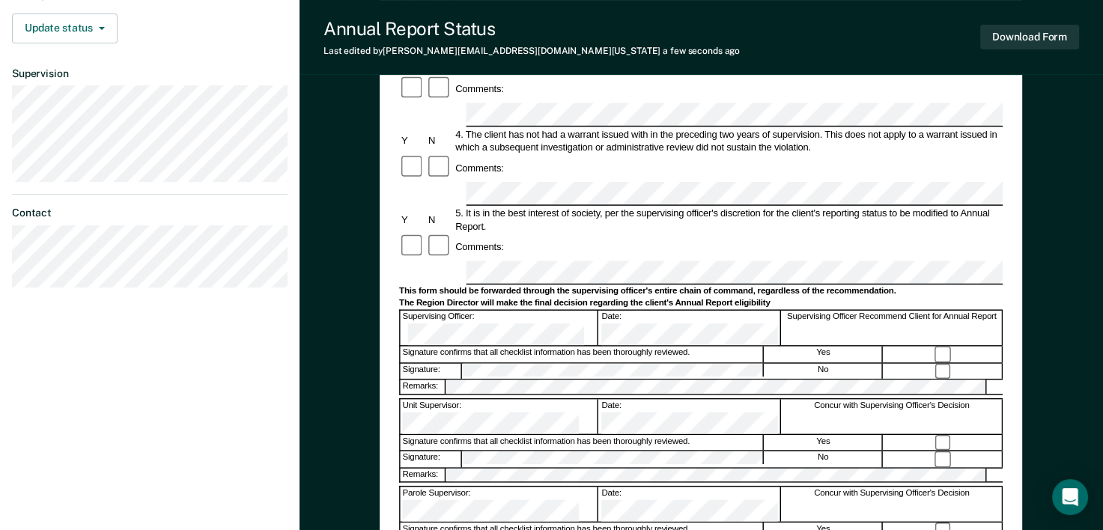
scroll to position [393, 0]
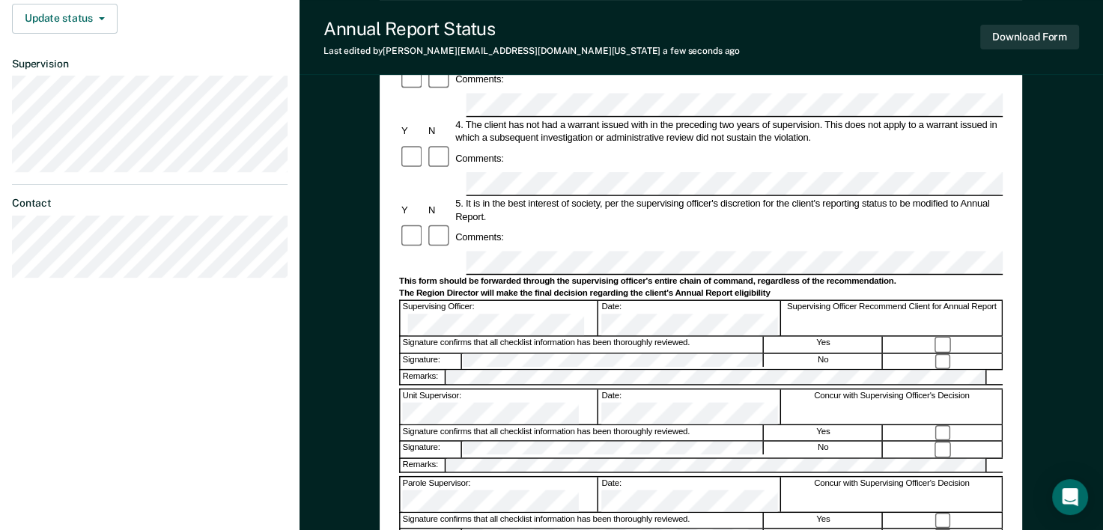
click at [378, 473] on div "Annual Reporting Checklist, Recommendation, and Determination Form Clients who …" at bounding box center [702, 193] width 804 height 986
click at [1044, 35] on button "Download Form" at bounding box center [1030, 37] width 99 height 25
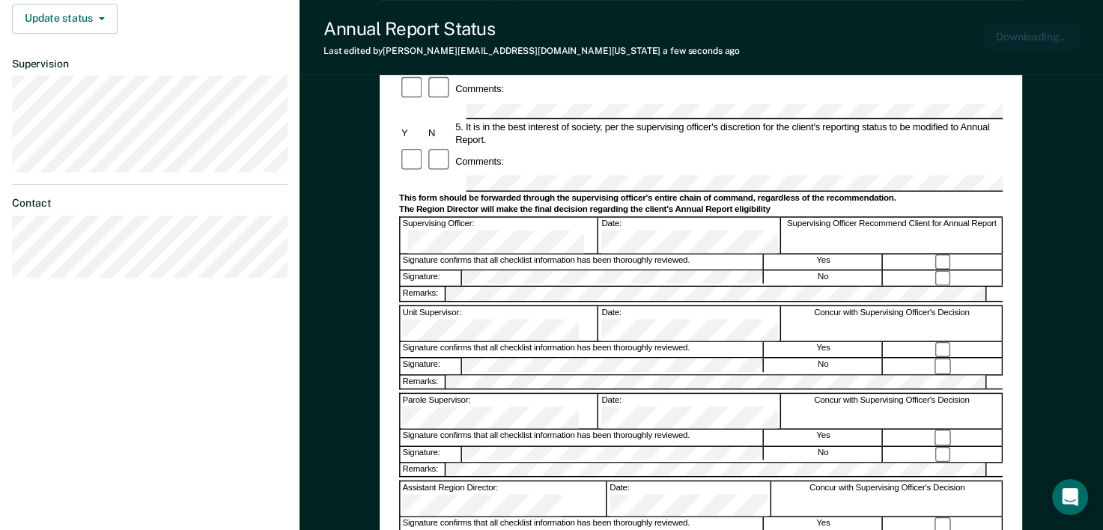
scroll to position [479, 0]
